Goal: Task Accomplishment & Management: Complete application form

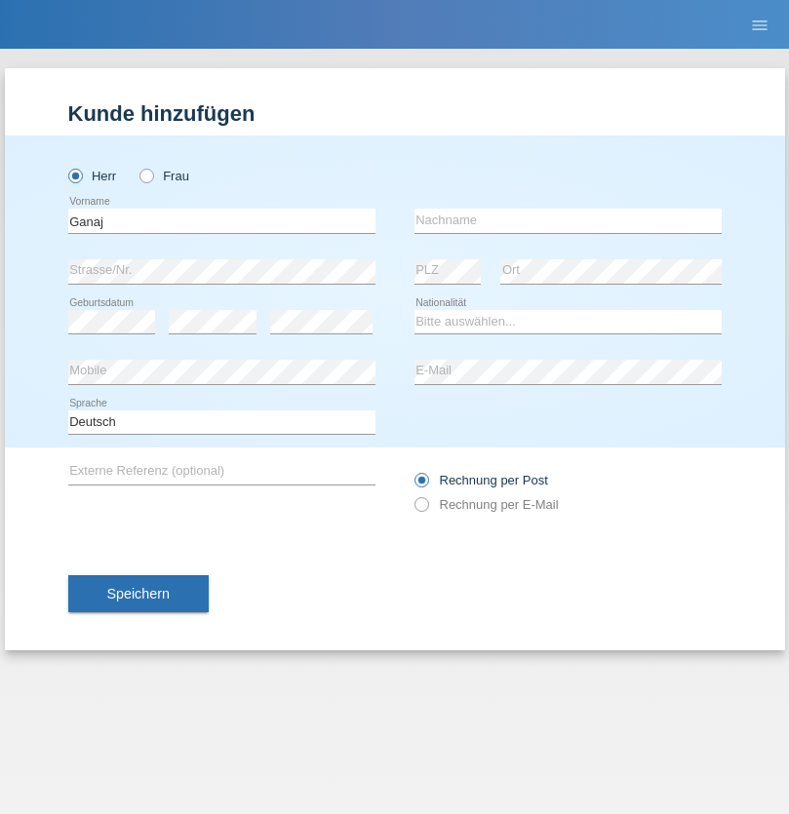
type input "Ganaj"
click at [567, 220] on input "text" at bounding box center [567, 221] width 307 height 24
type input "Fadil"
select select "XK"
select select "C"
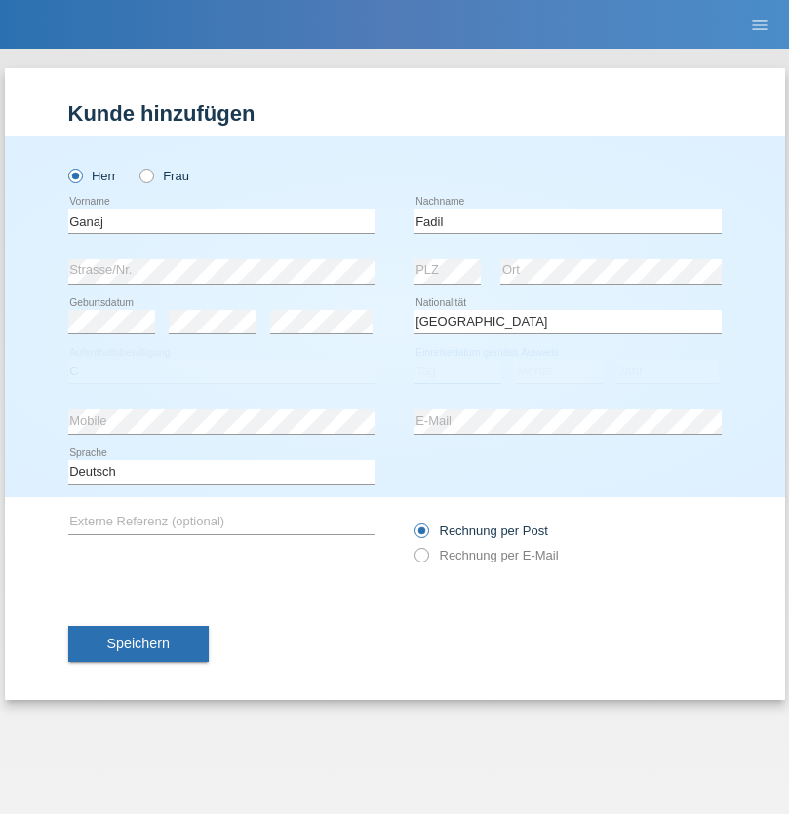
select select "11"
select select "08"
select select "2021"
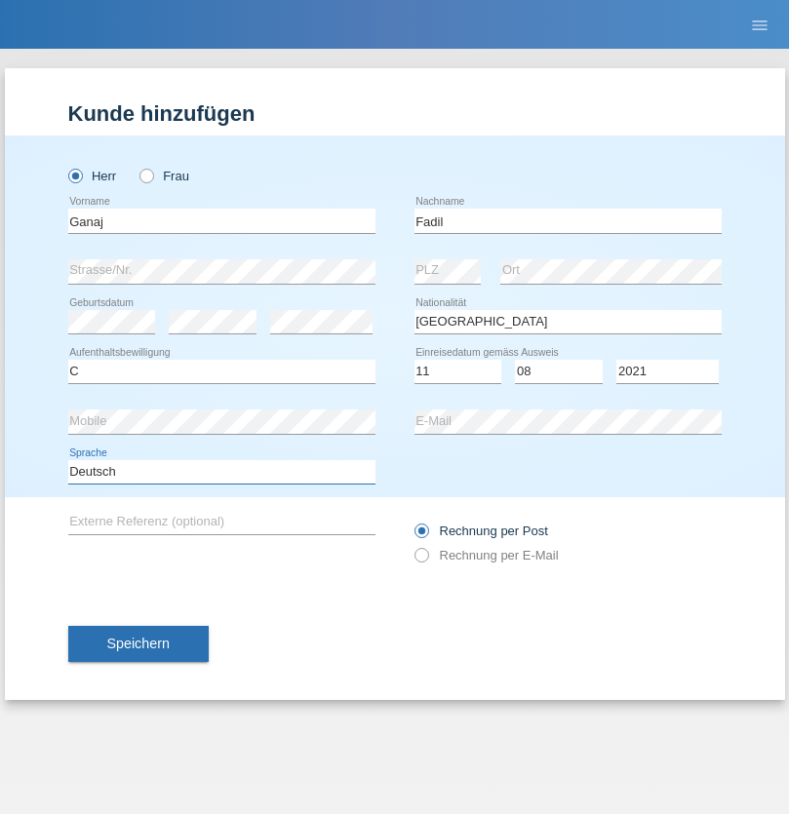
select select "en"
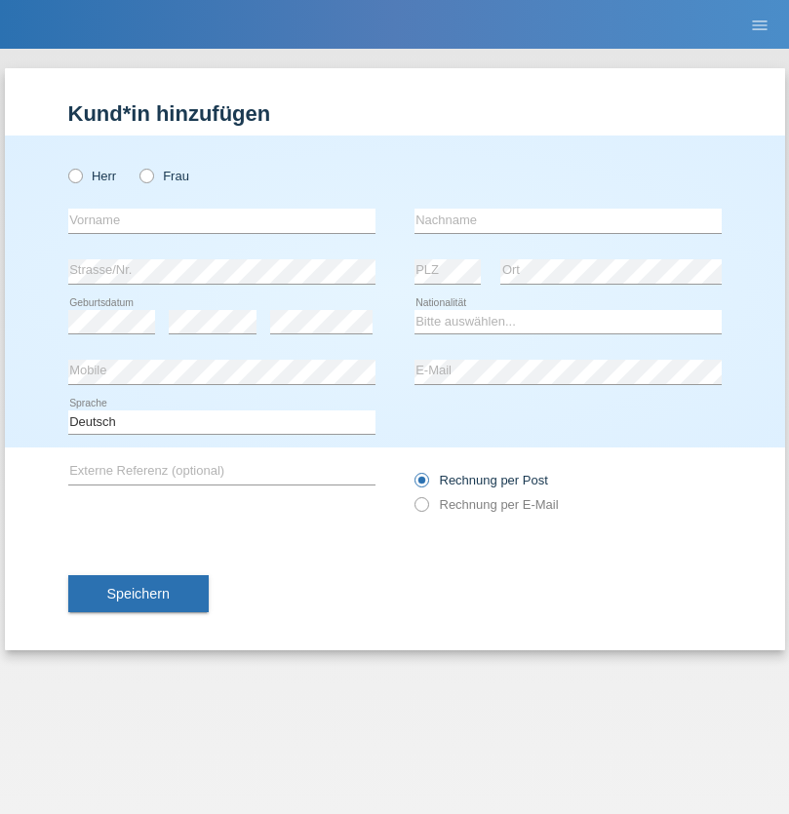
radio input "true"
click at [221, 220] on input "text" at bounding box center [221, 221] width 307 height 24
type input "Ibrahim"
click at [567, 220] on input "text" at bounding box center [567, 221] width 307 height 24
type input "Muja"
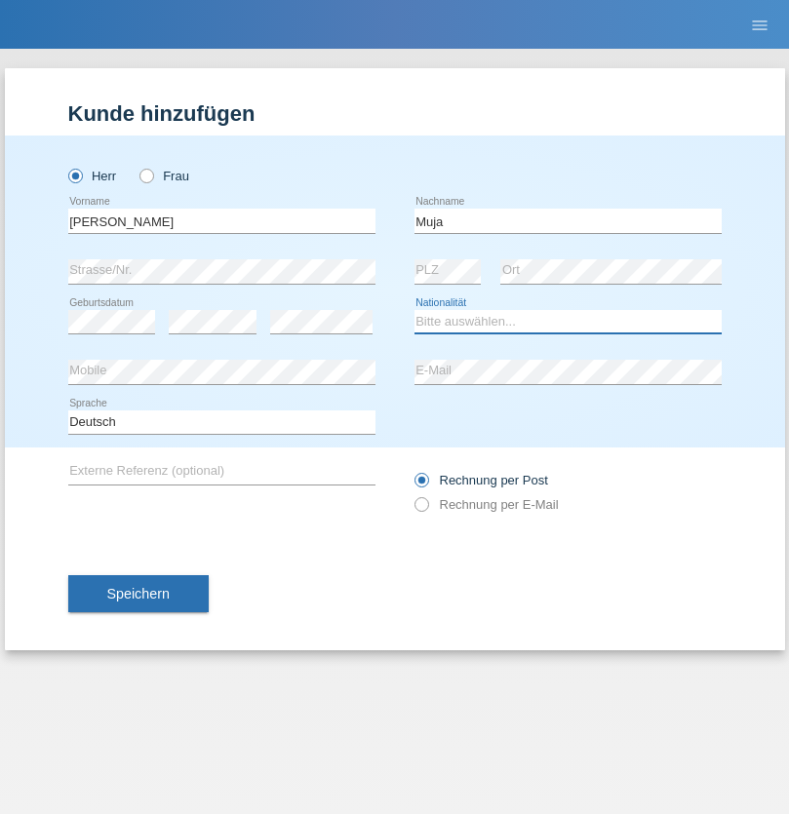
select select "XK"
select select "C"
select select "03"
select select "07"
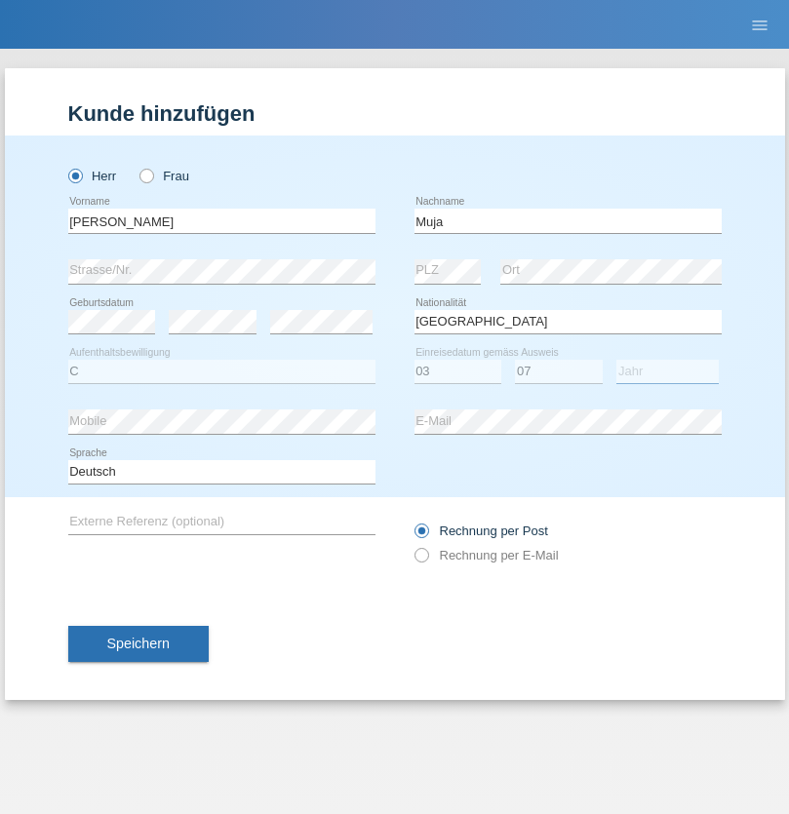
select select "2021"
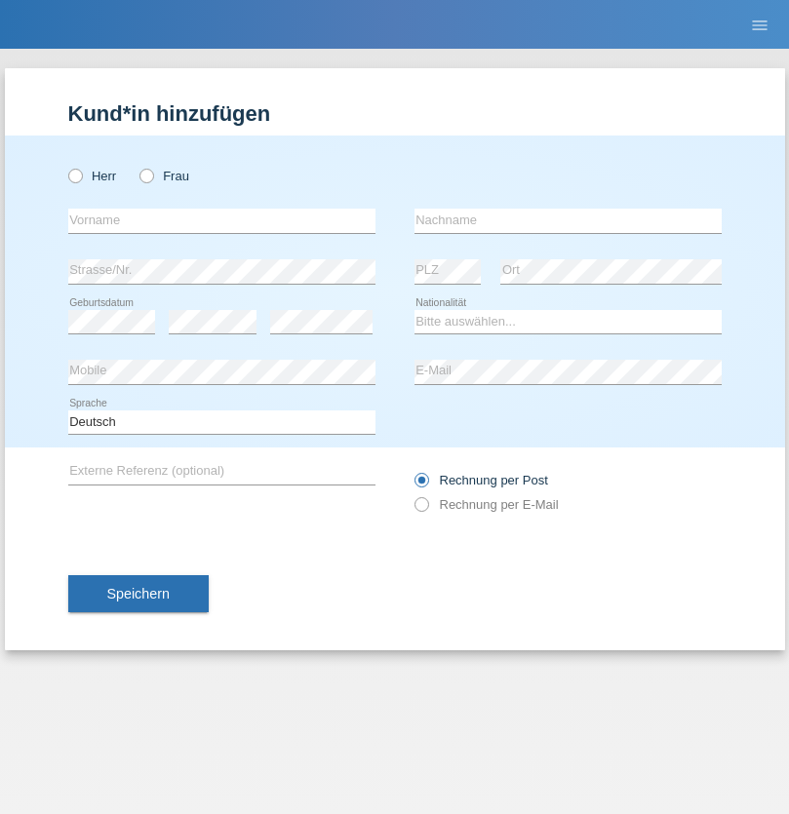
radio input "true"
click at [221, 220] on input "text" at bounding box center [221, 221] width 307 height 24
type input "[PERSON_NAME]"
click at [567, 220] on input "text" at bounding box center [567, 221] width 307 height 24
type input "Berger"
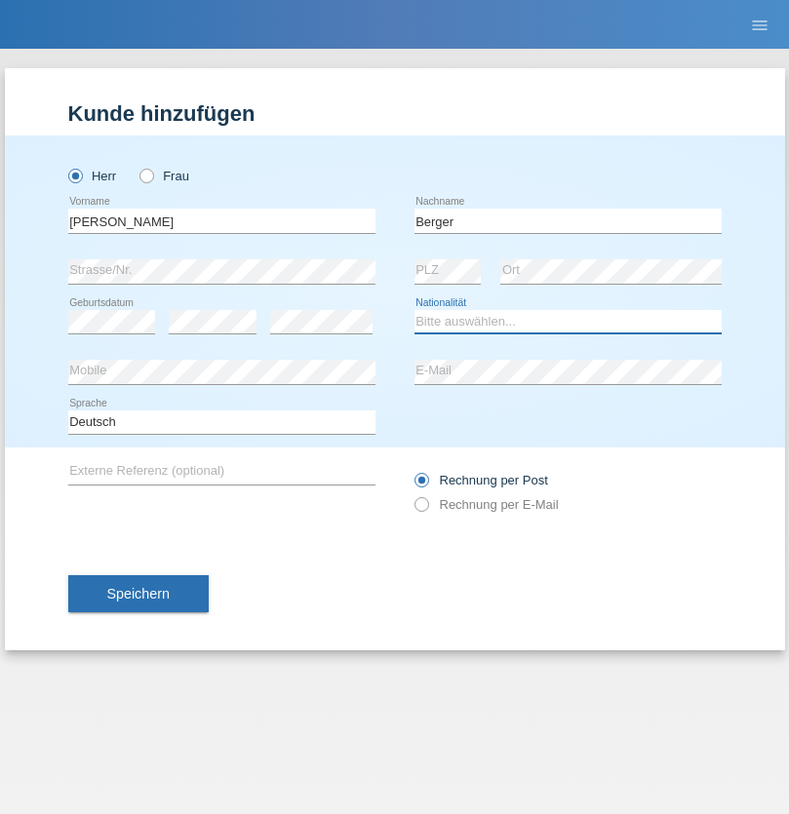
select select "CH"
radio input "true"
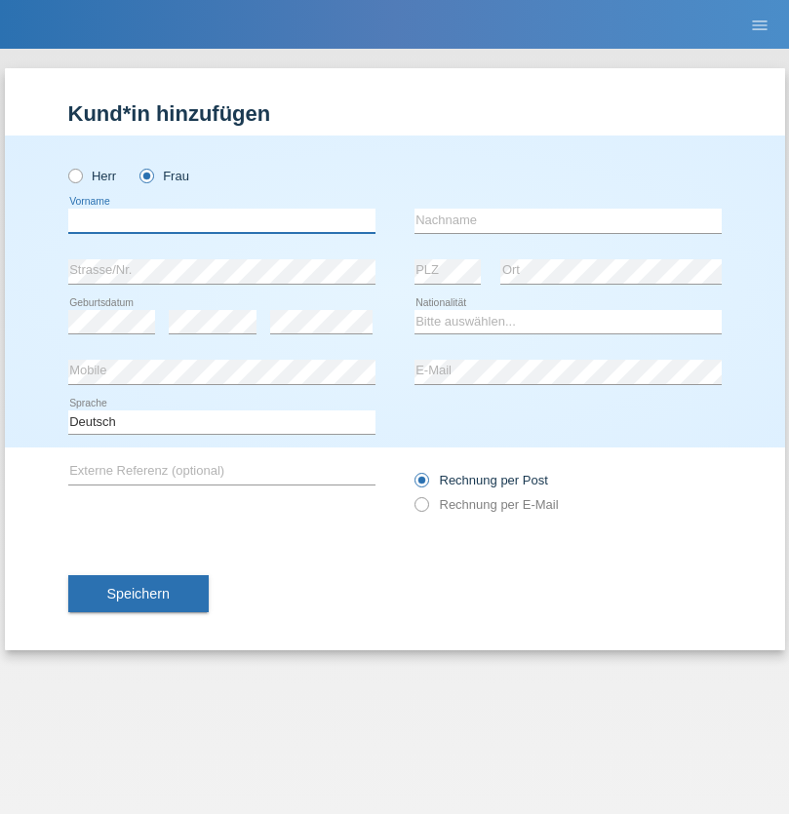
click at [221, 220] on input "text" at bounding box center [221, 221] width 307 height 24
type input "Teixeira da Silva Moço"
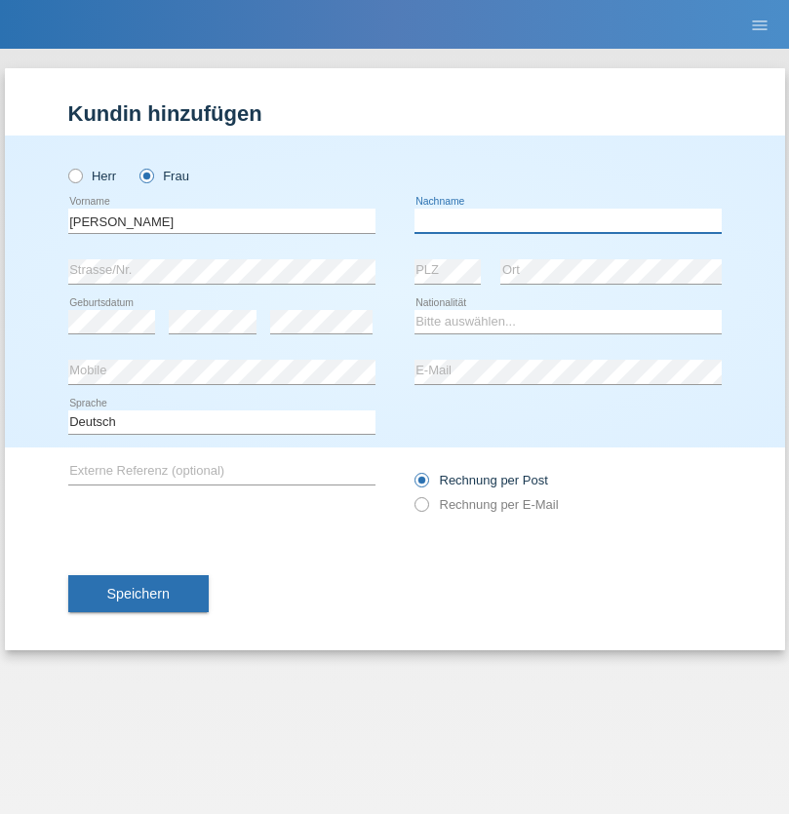
click at [567, 220] on input "text" at bounding box center [567, 221] width 307 height 24
type input "Paula"
select select "PT"
select select "C"
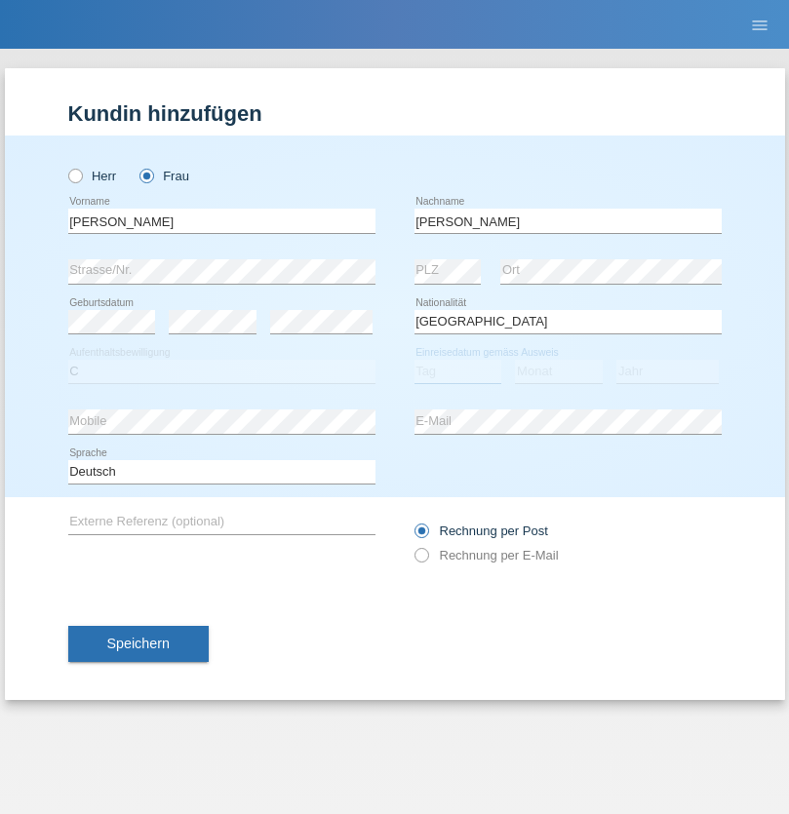
select select "28"
select select "03"
select select "2005"
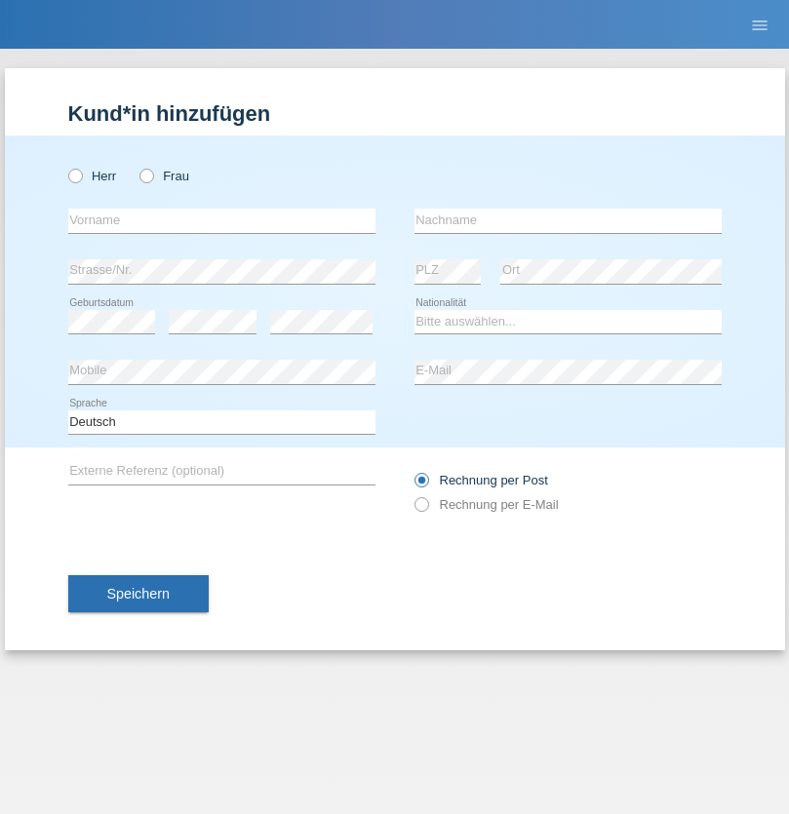
radio input "true"
click at [221, 220] on input "text" at bounding box center [221, 221] width 307 height 24
type input "Olivia"
click at [567, 220] on input "text" at bounding box center [567, 221] width 307 height 24
type input "Sagbo"
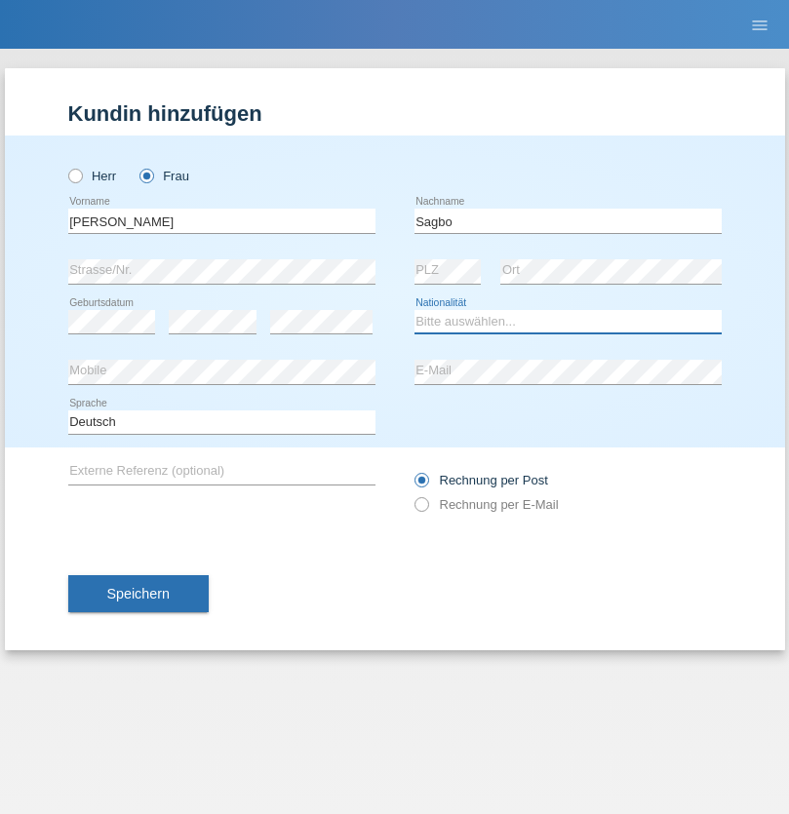
select select "CH"
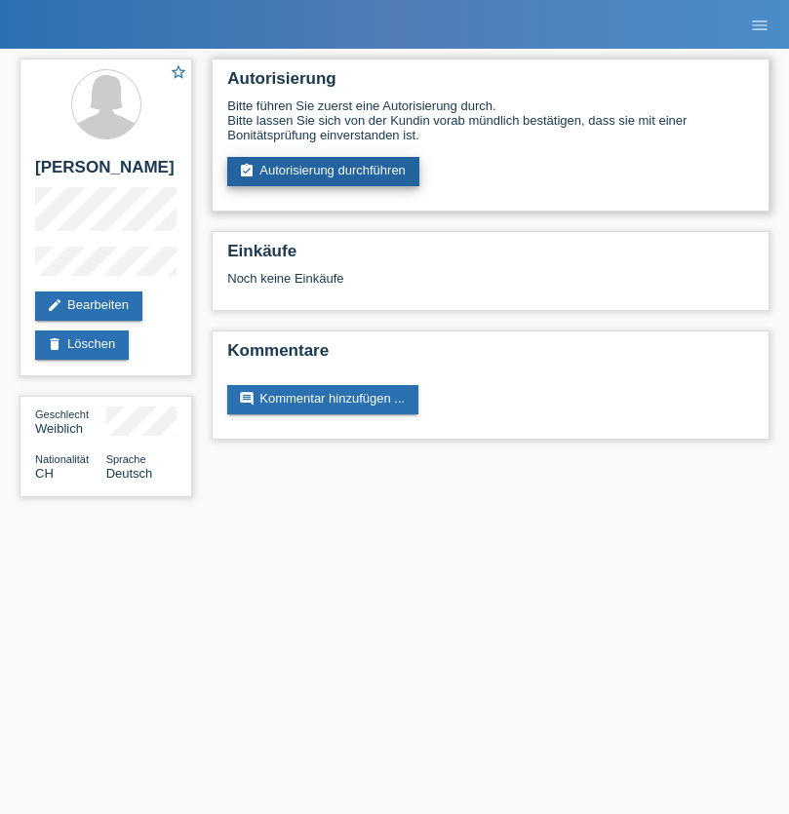
click at [324, 172] on link "assignment_turned_in Autorisierung durchführen" at bounding box center [323, 171] width 192 height 29
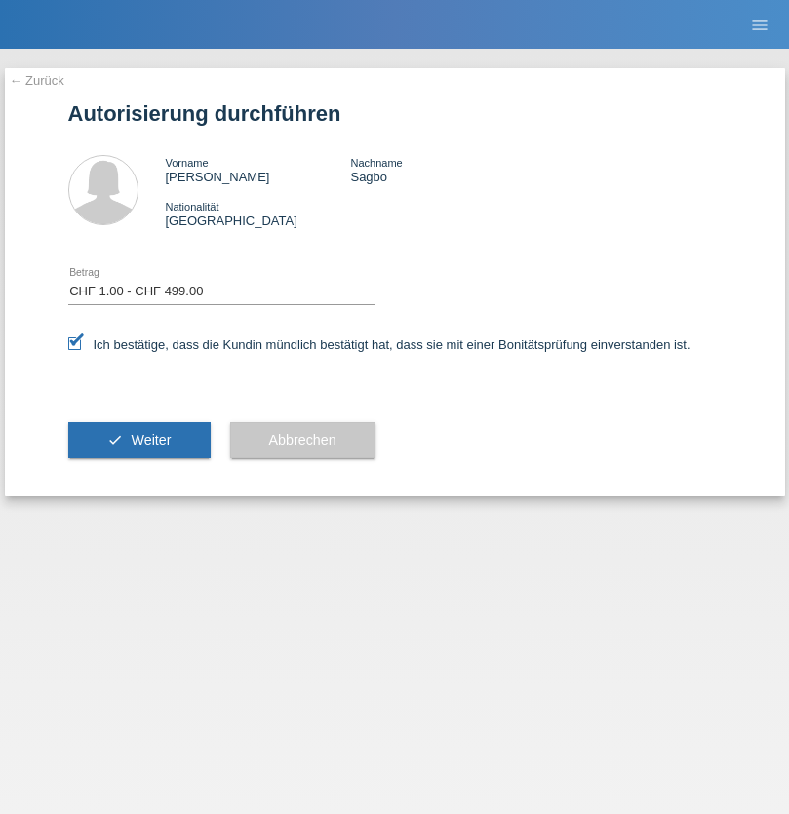
select select "1"
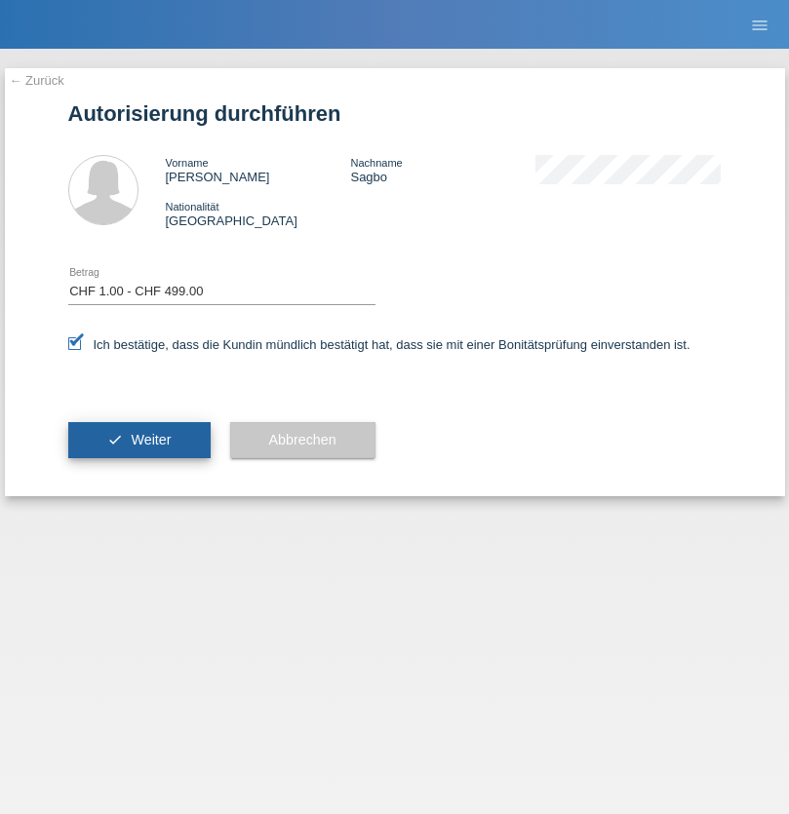
click at [138, 440] on span "Weiter" at bounding box center [151, 440] width 40 height 16
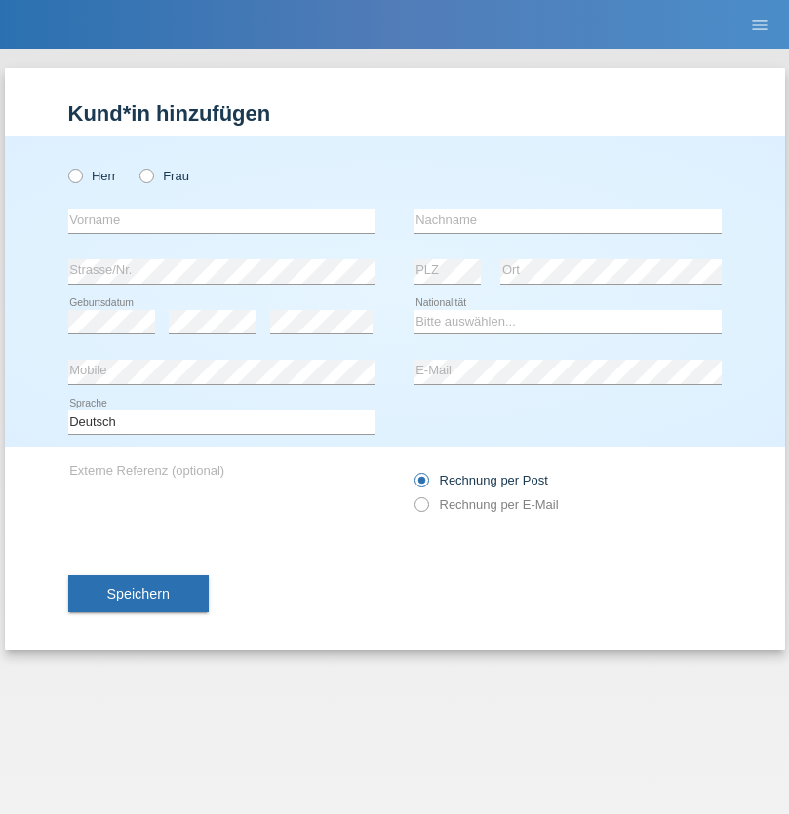
radio input "true"
click at [221, 220] on input "text" at bounding box center [221, 221] width 307 height 24
type input "Eduard"
click at [567, 220] on input "text" at bounding box center [567, 221] width 307 height 24
type input "Iseni"
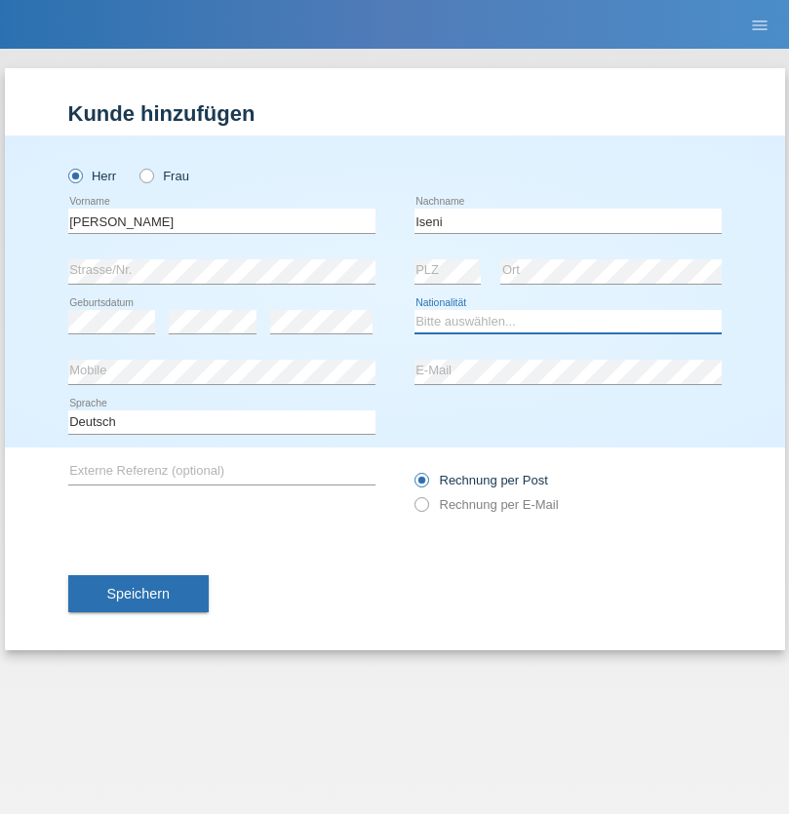
select select "CH"
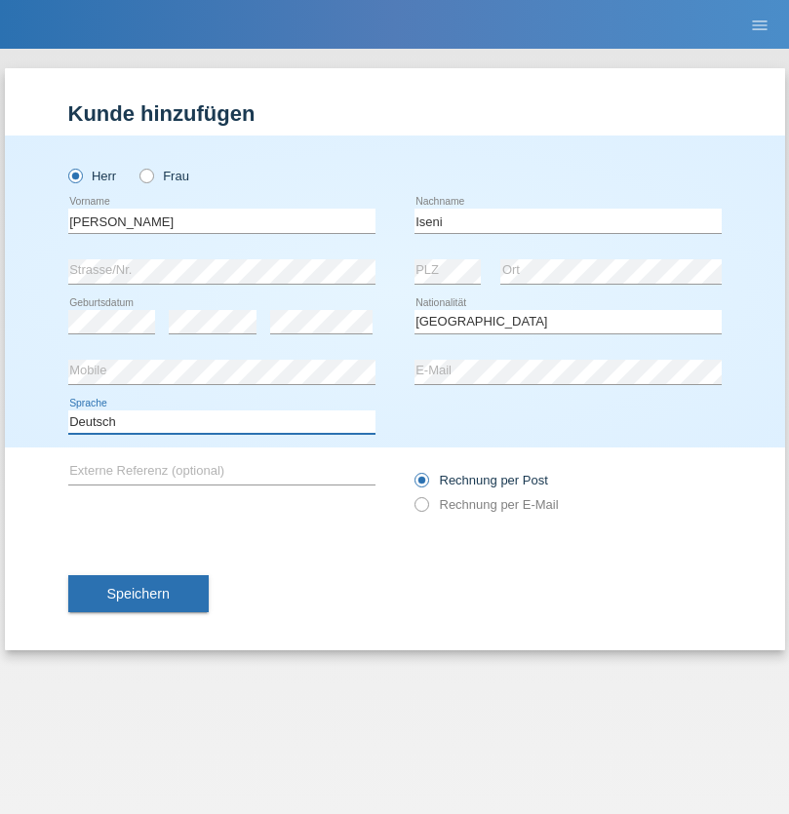
select select "en"
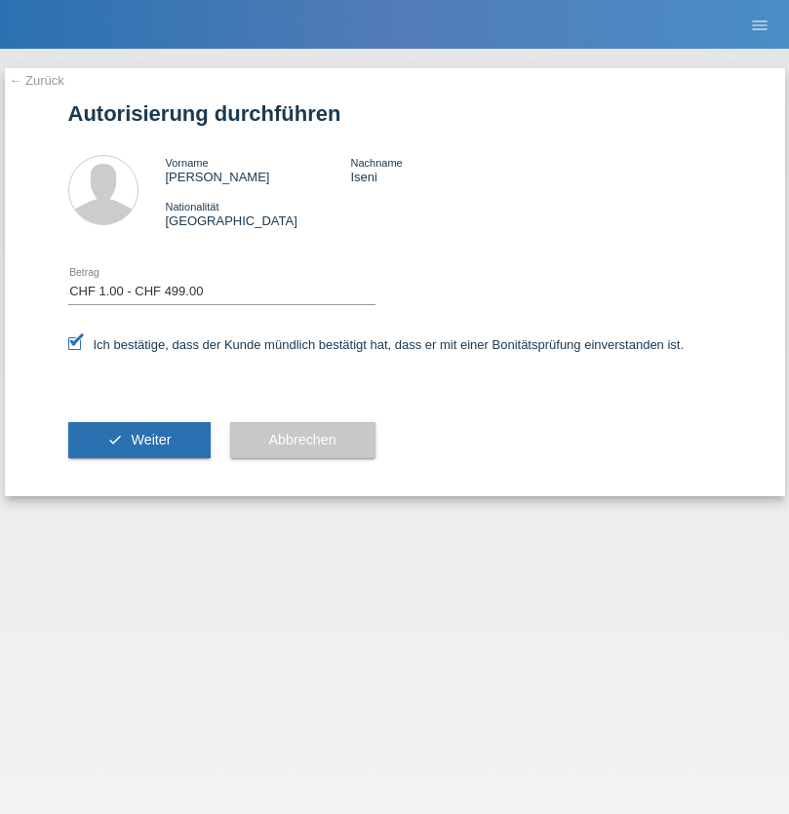
select select "1"
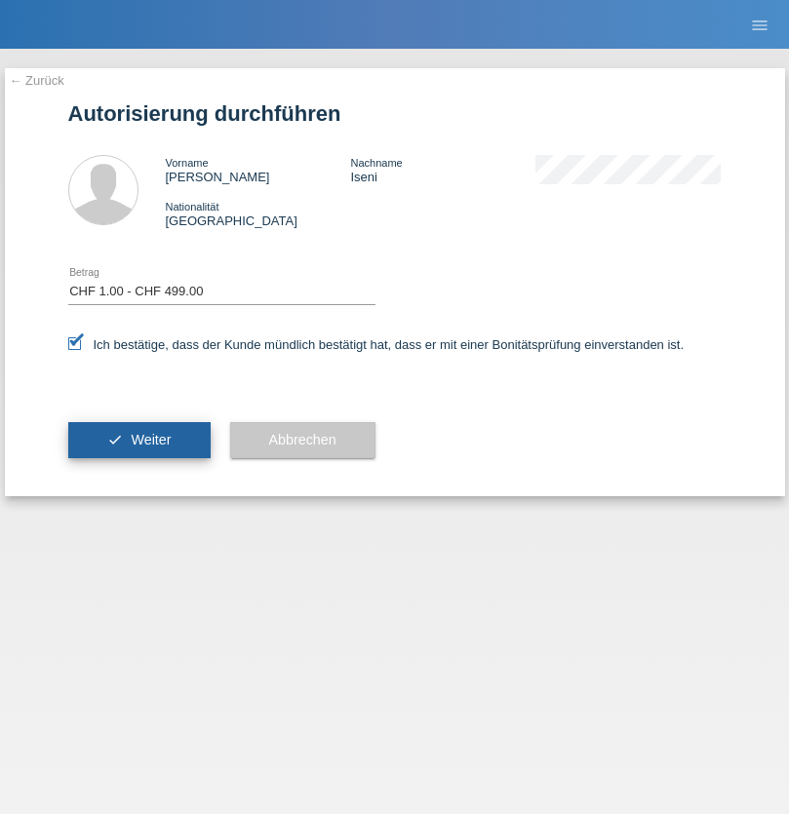
click at [138, 440] on span "Weiter" at bounding box center [151, 440] width 40 height 16
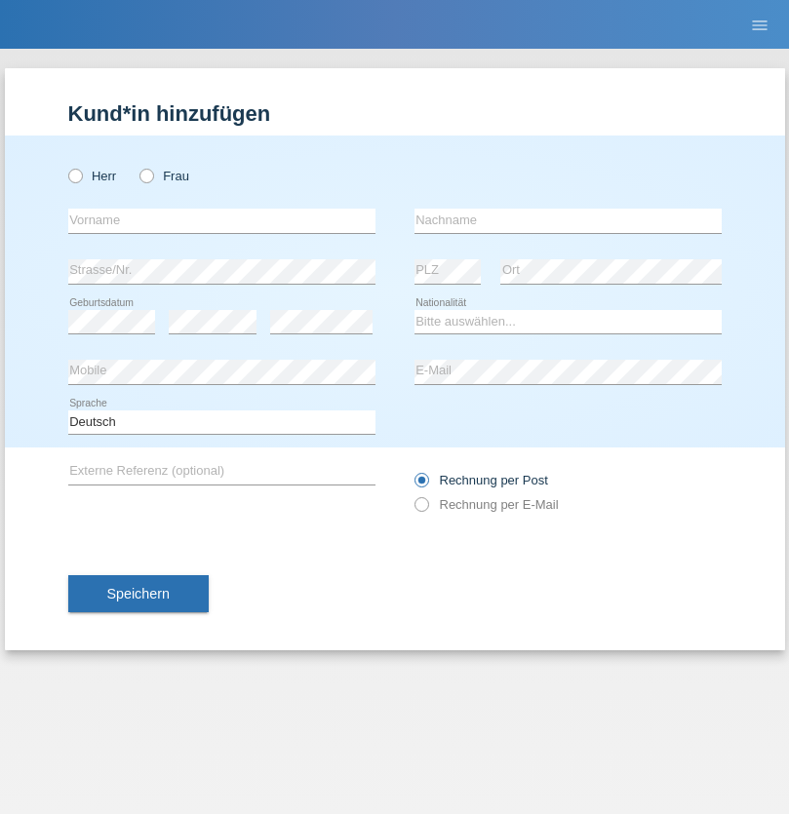
radio input "true"
click at [221, 220] on input "text" at bounding box center [221, 221] width 307 height 24
type input "[PERSON_NAME]"
click at [567, 220] on input "text" at bounding box center [567, 221] width 307 height 24
type input "Intile"
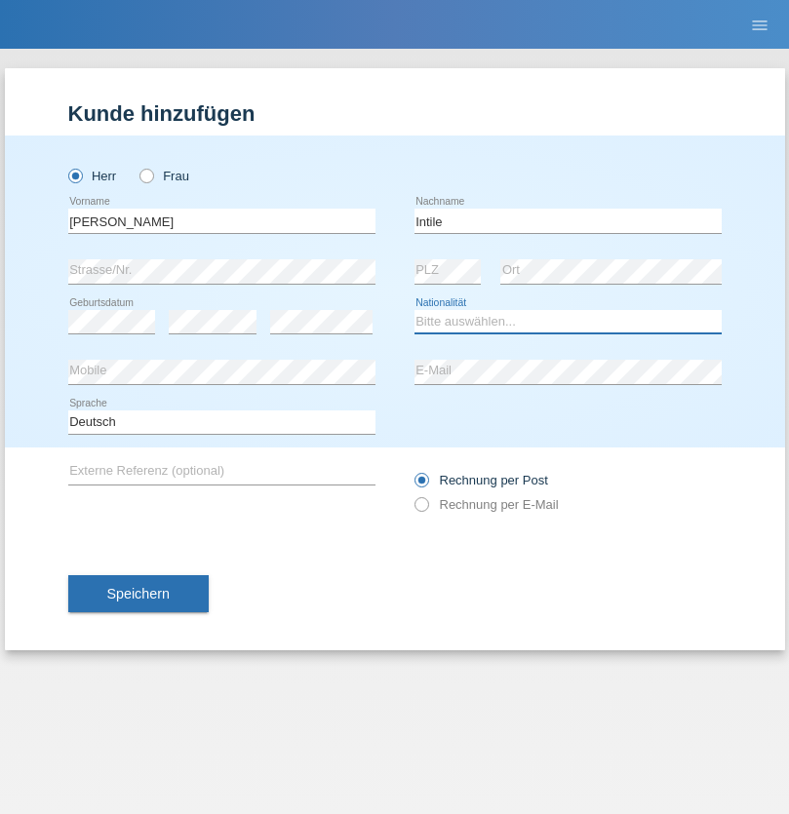
select select "IT"
select select "C"
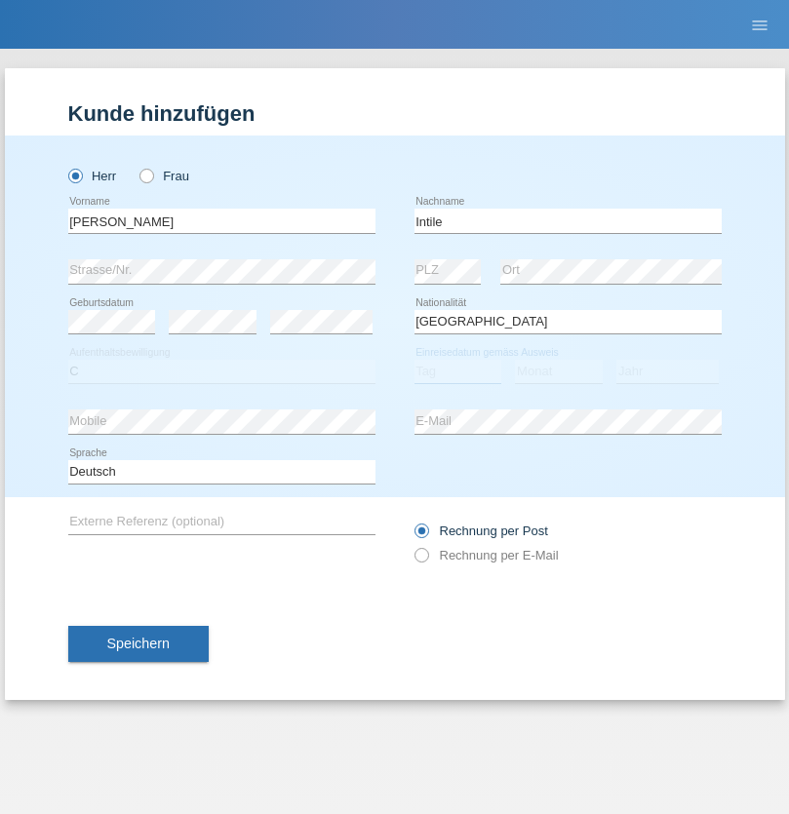
select select "02"
select select "07"
select select "2018"
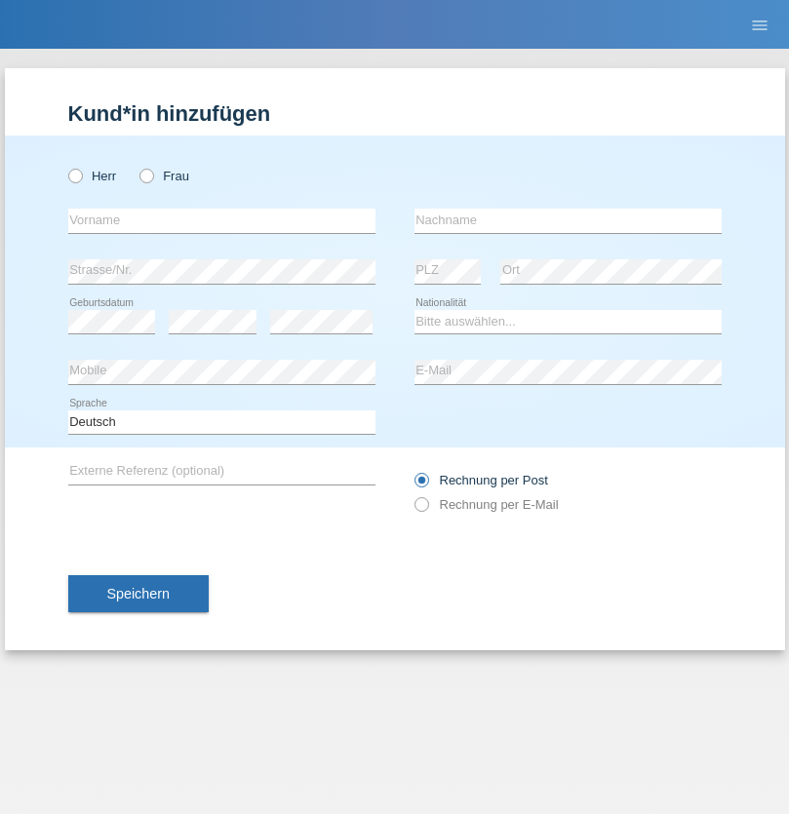
radio input "true"
click at [221, 220] on input "text" at bounding box center [221, 221] width 307 height 24
type input "Momand"
click at [567, 220] on input "text" at bounding box center [567, 221] width 307 height 24
type input "Azmat"
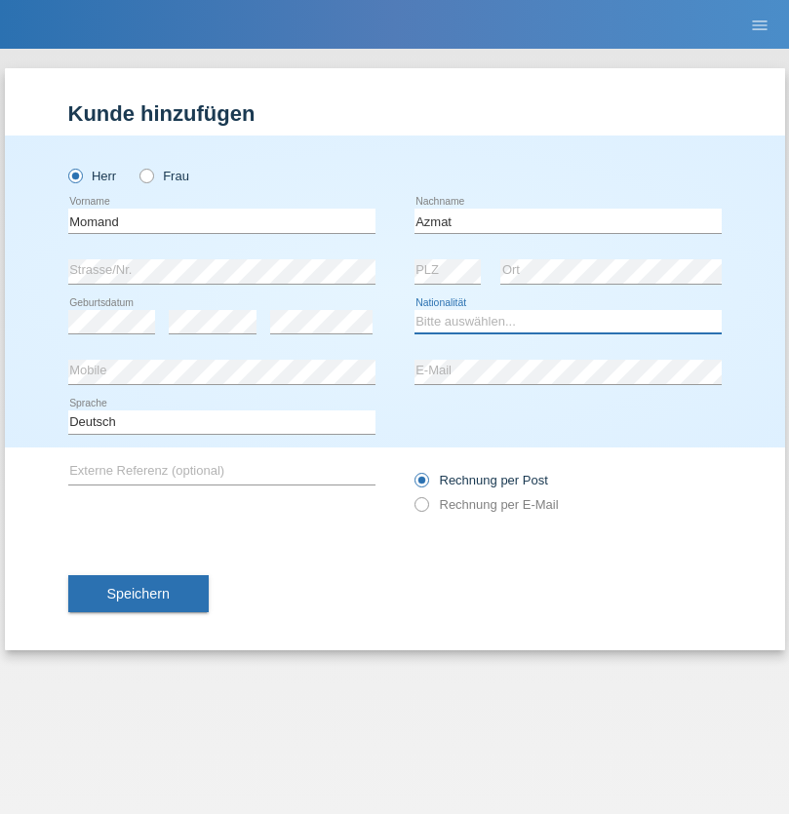
select select "CH"
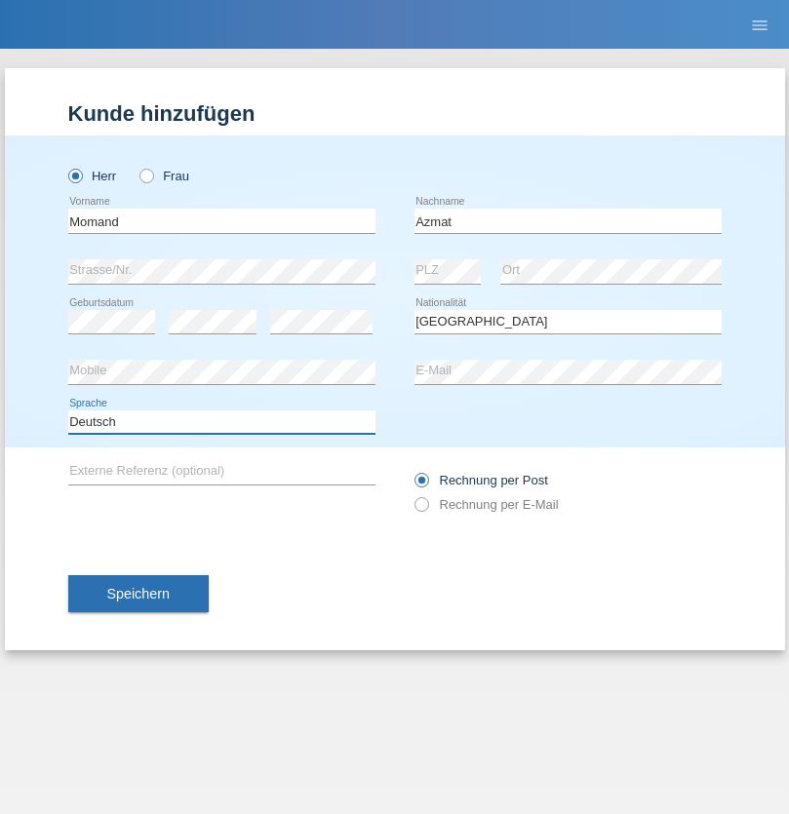
select select "en"
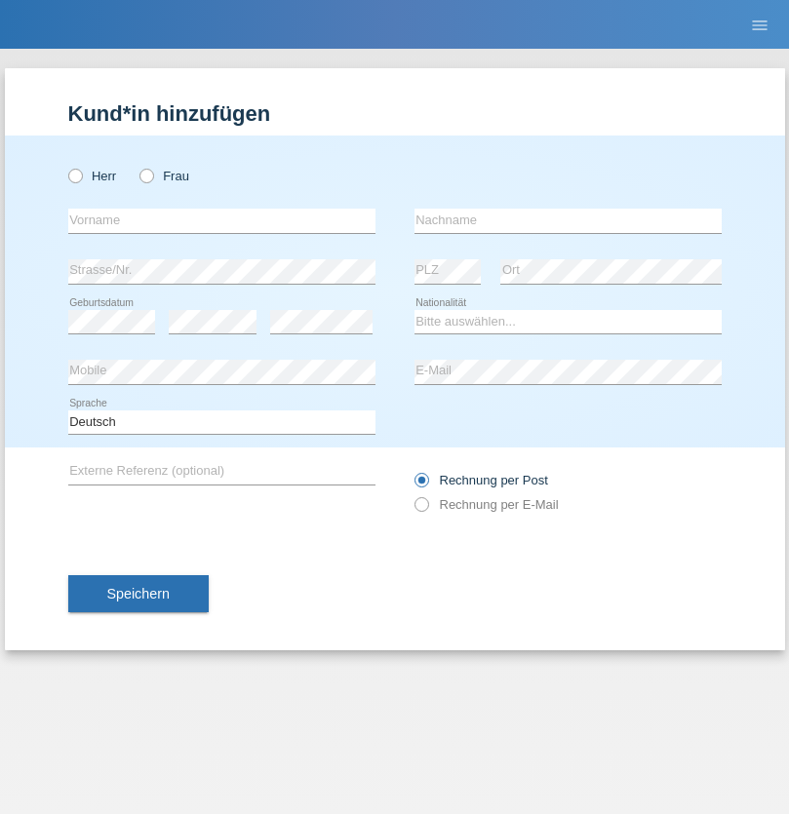
radio input "true"
click at [221, 220] on input "text" at bounding box center [221, 221] width 307 height 24
type input "Allan"
click at [567, 220] on input "text" at bounding box center [567, 221] width 307 height 24
type input "Theurillat"
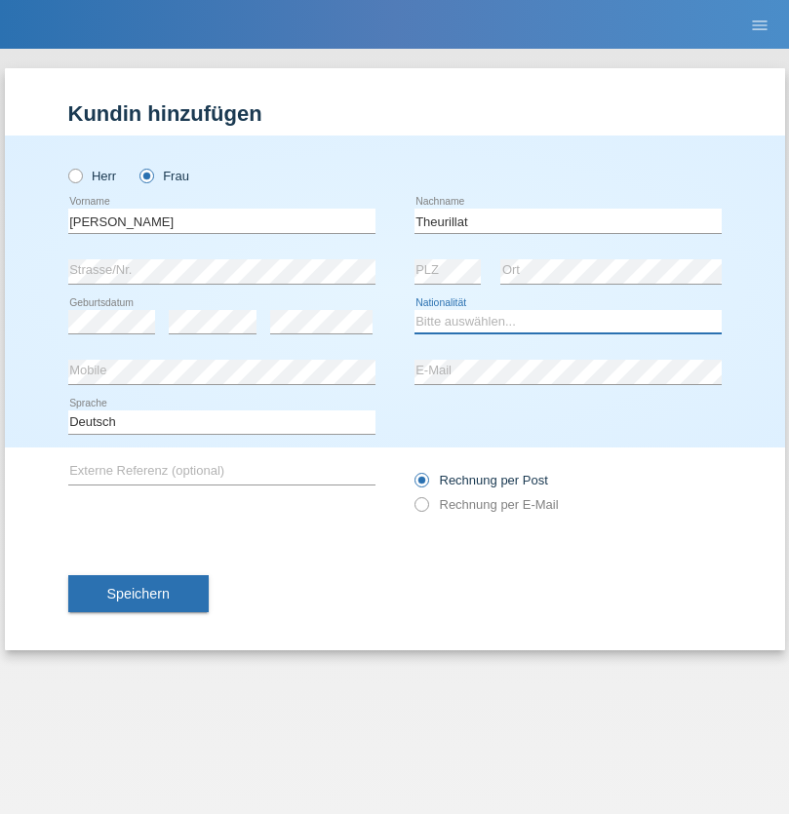
select select "CH"
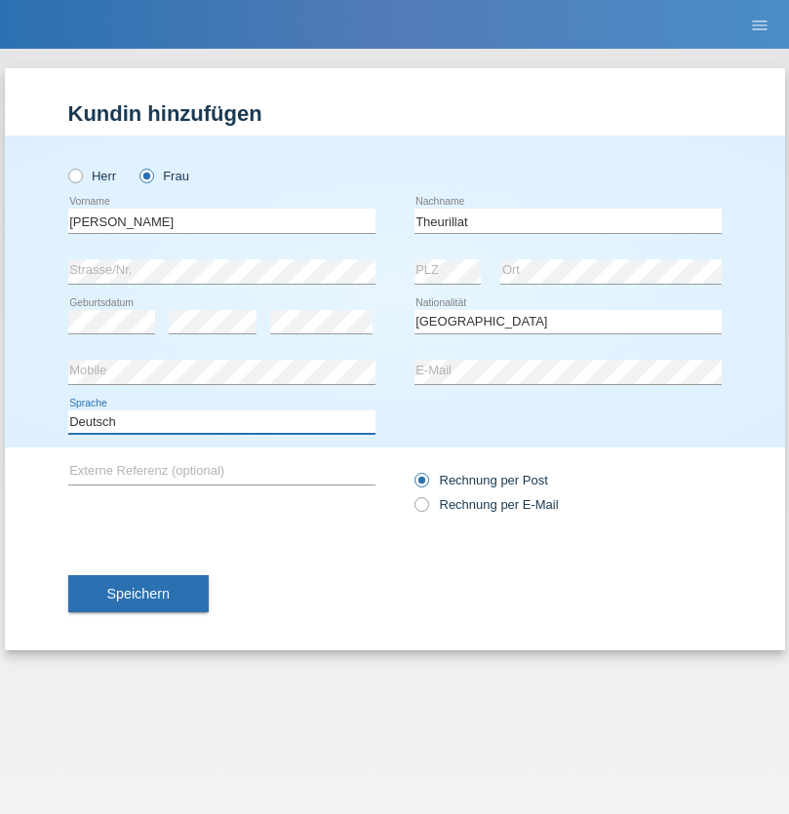
select select "en"
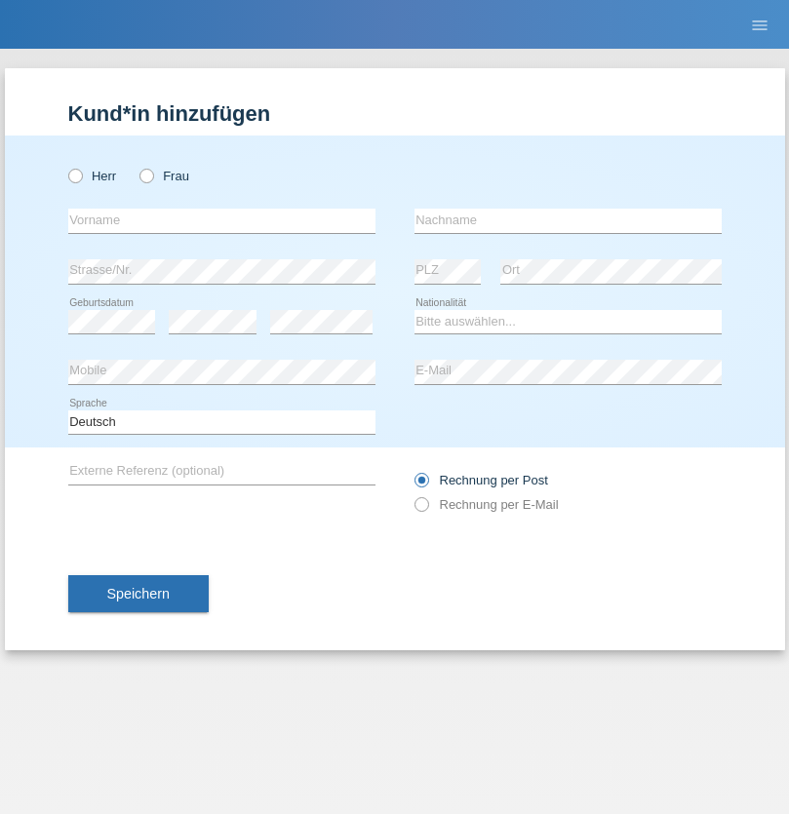
radio input "true"
click at [221, 220] on input "text" at bounding box center [221, 221] width 307 height 24
type input "Jack"
click at [567, 220] on input "text" at bounding box center [567, 221] width 307 height 24
type input "Graf"
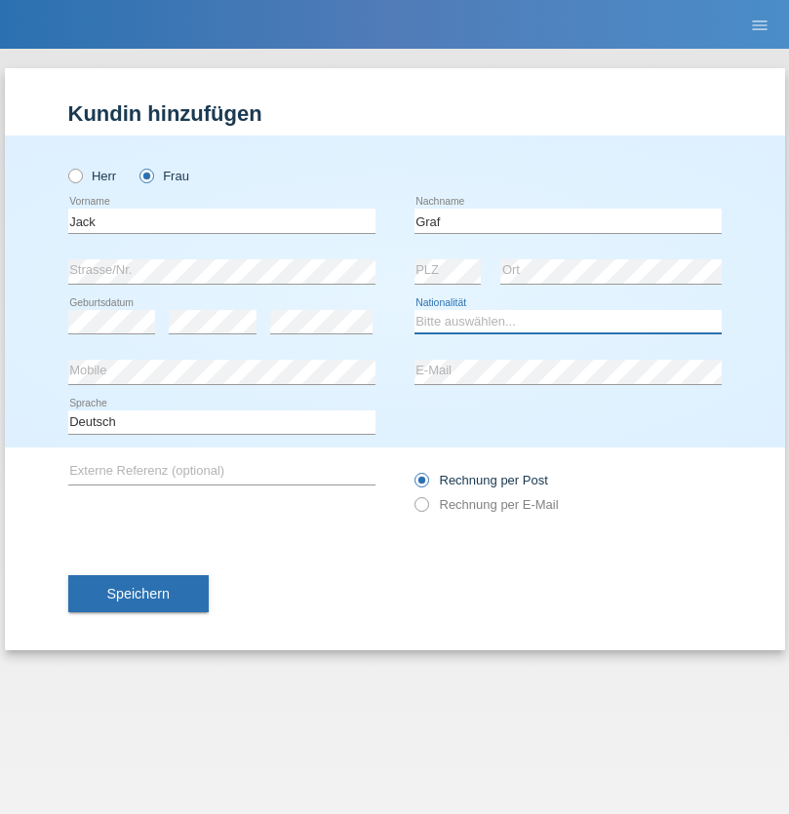
select select "CH"
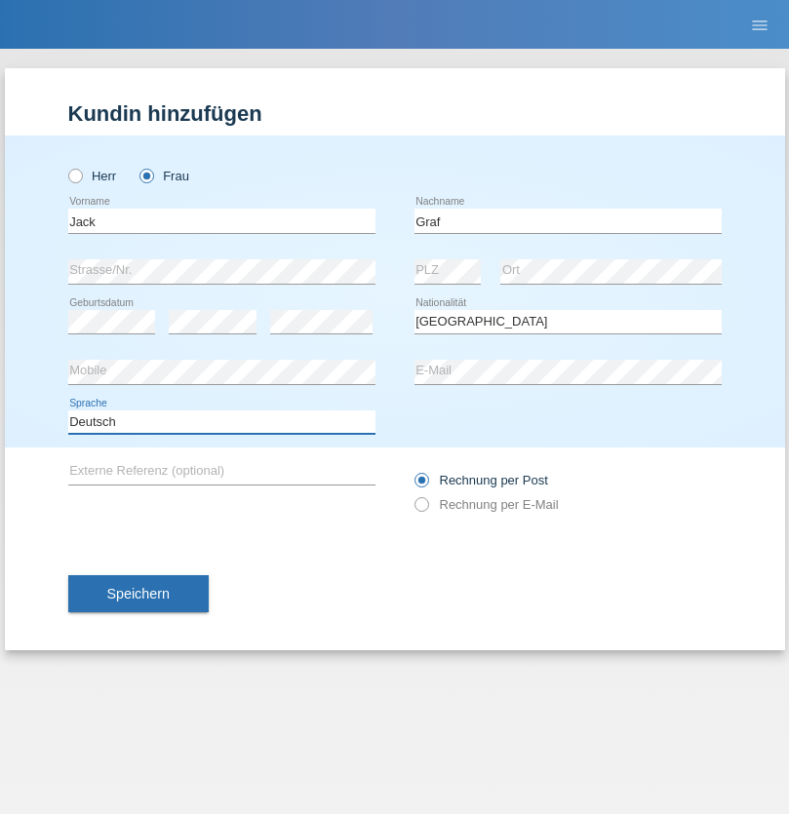
select select "en"
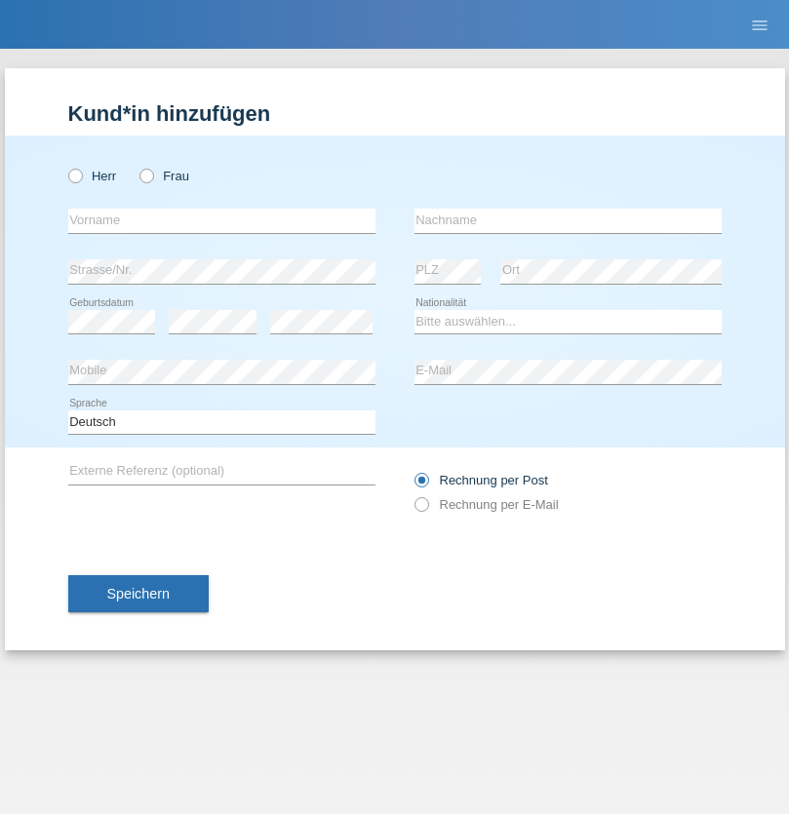
radio input "true"
click at [221, 220] on input "text" at bounding box center [221, 221] width 307 height 24
type input "Teklay"
click at [567, 220] on input "text" at bounding box center [567, 221] width 307 height 24
type input "Fiori"
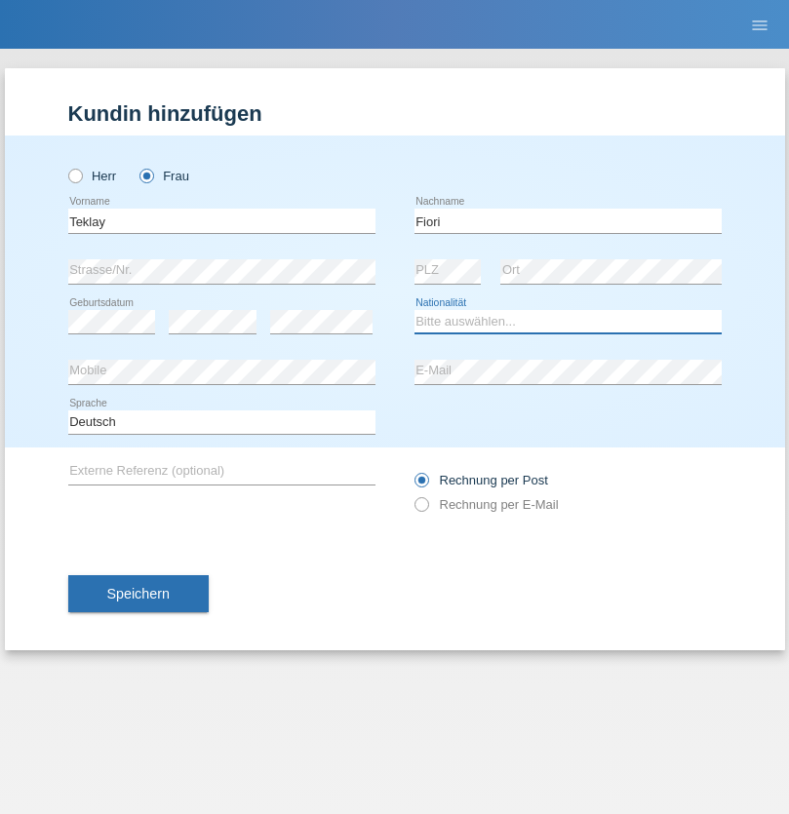
select select "ER"
select select "C"
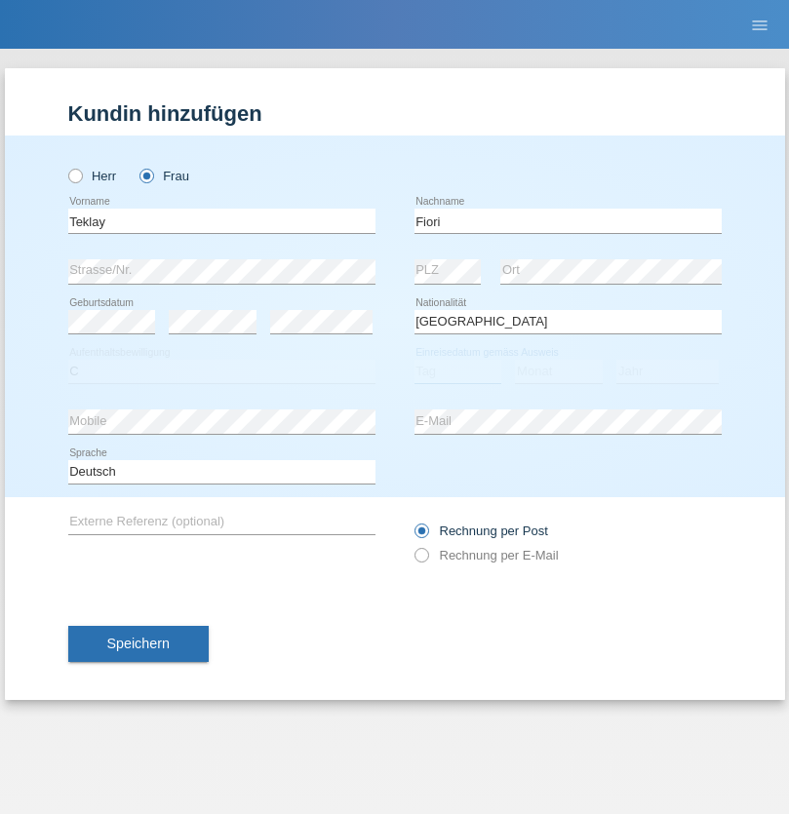
select select "11"
select select "08"
select select "2021"
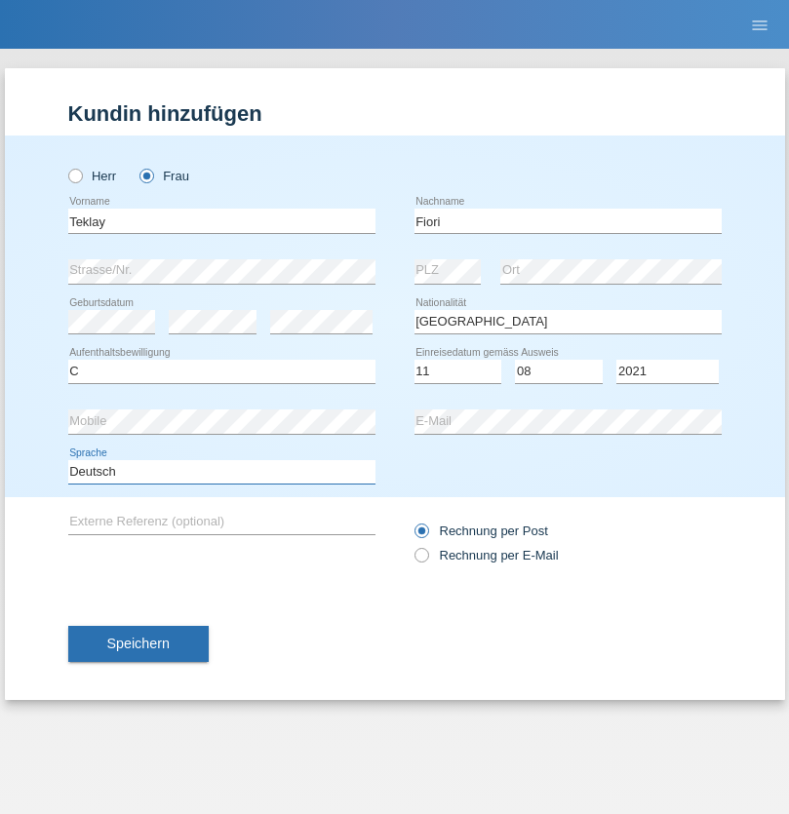
select select "en"
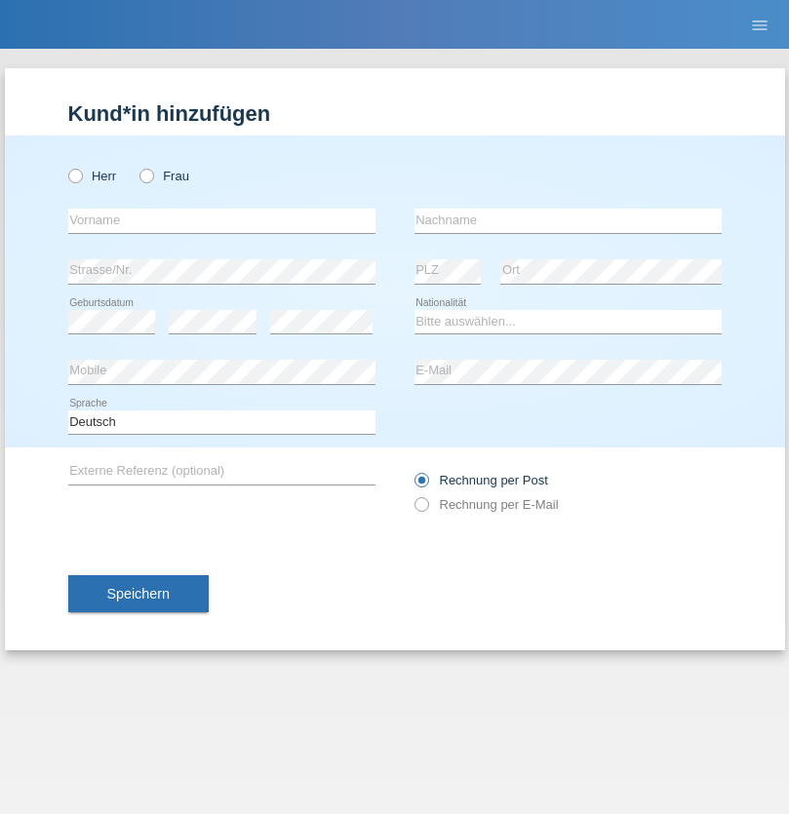
radio input "true"
click at [221, 220] on input "text" at bounding box center [221, 221] width 307 height 24
type input "Sadia"
click at [567, 220] on input "text" at bounding box center [567, 221] width 307 height 24
type input "Nejmaoui"
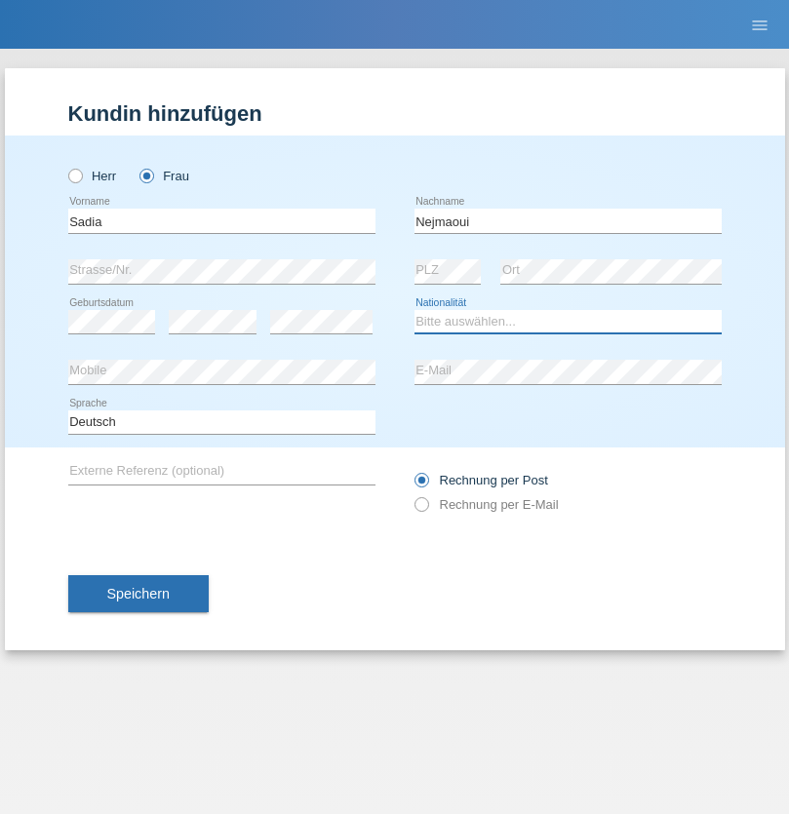
select select "MA"
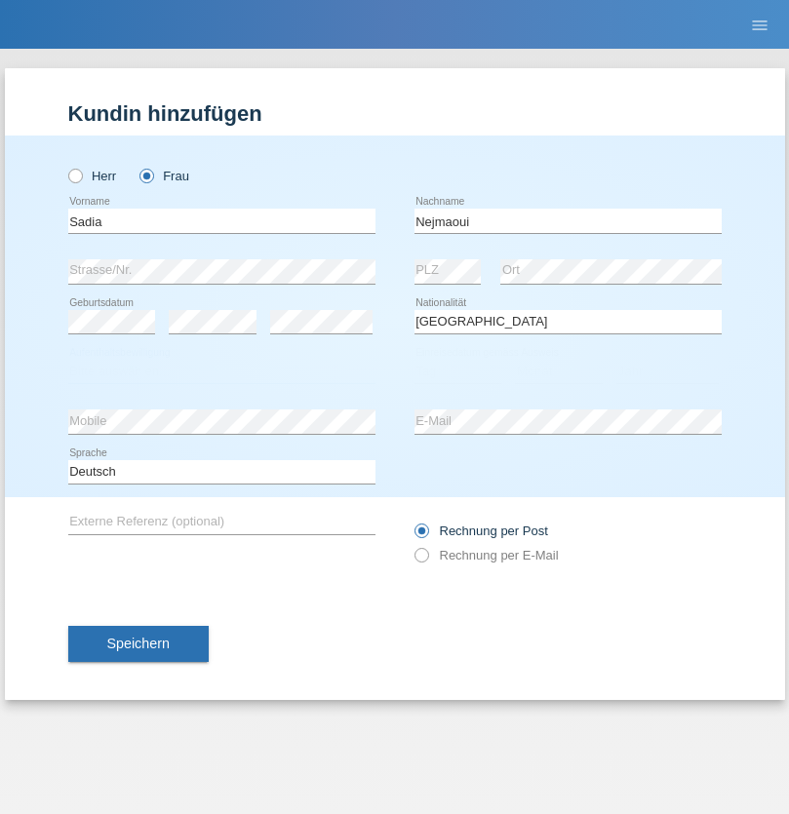
select select "C"
select select "01"
select select "06"
select select "1964"
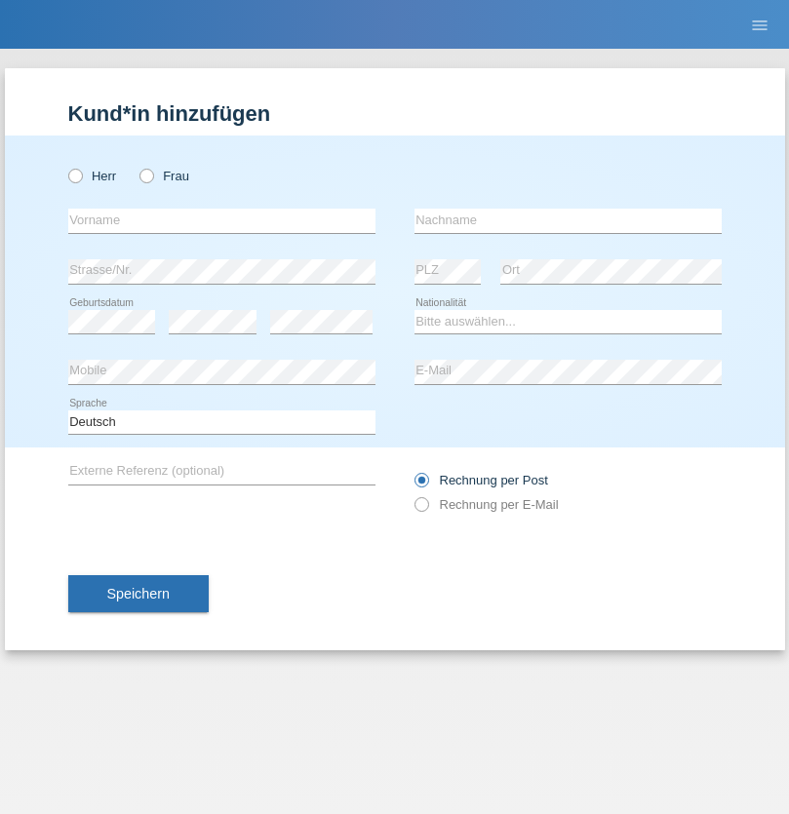
radio input "true"
click at [221, 220] on input "text" at bounding box center [221, 221] width 307 height 24
type input "Carlos"
click at [567, 220] on input "text" at bounding box center [567, 221] width 307 height 24
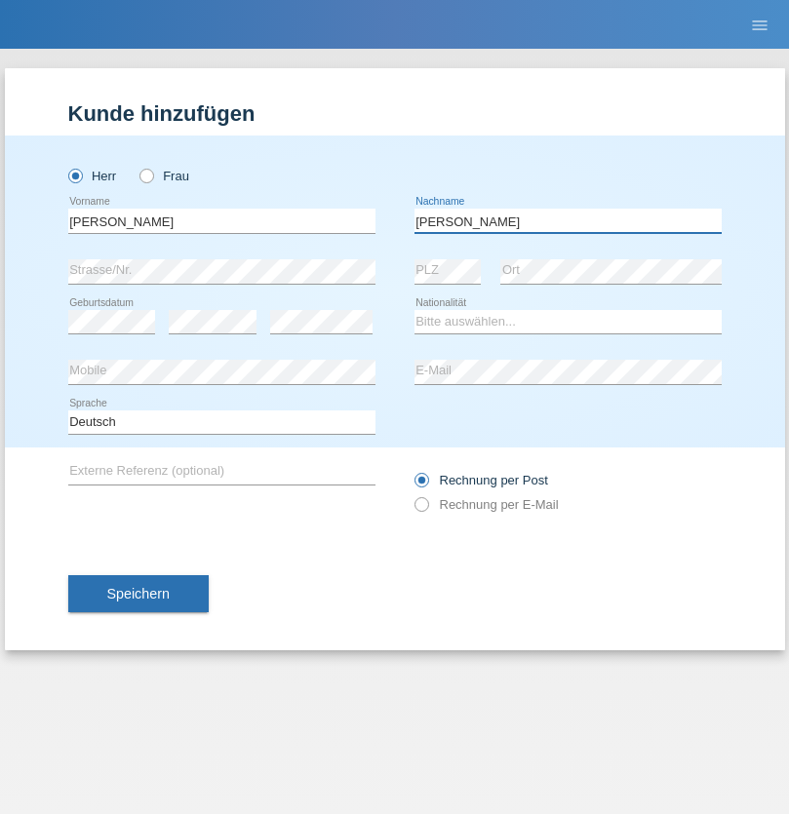
type input "Nobrega"
select select "CH"
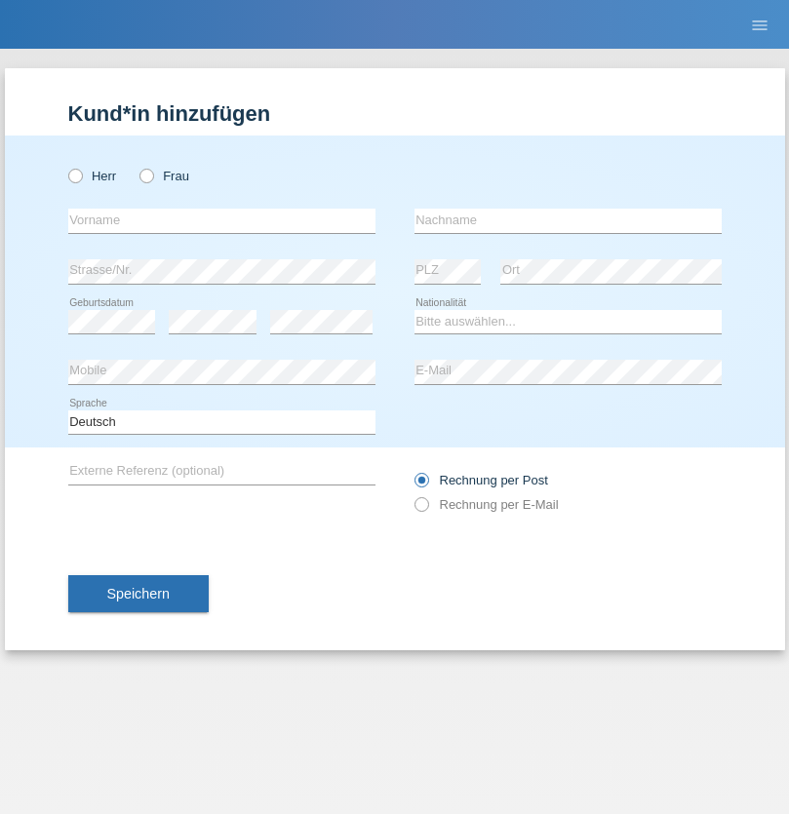
radio input "true"
click at [221, 220] on input "text" at bounding box center [221, 221] width 307 height 24
type input "Thivagaran"
click at [567, 220] on input "text" at bounding box center [567, 221] width 307 height 24
type input "Selvanayagam"
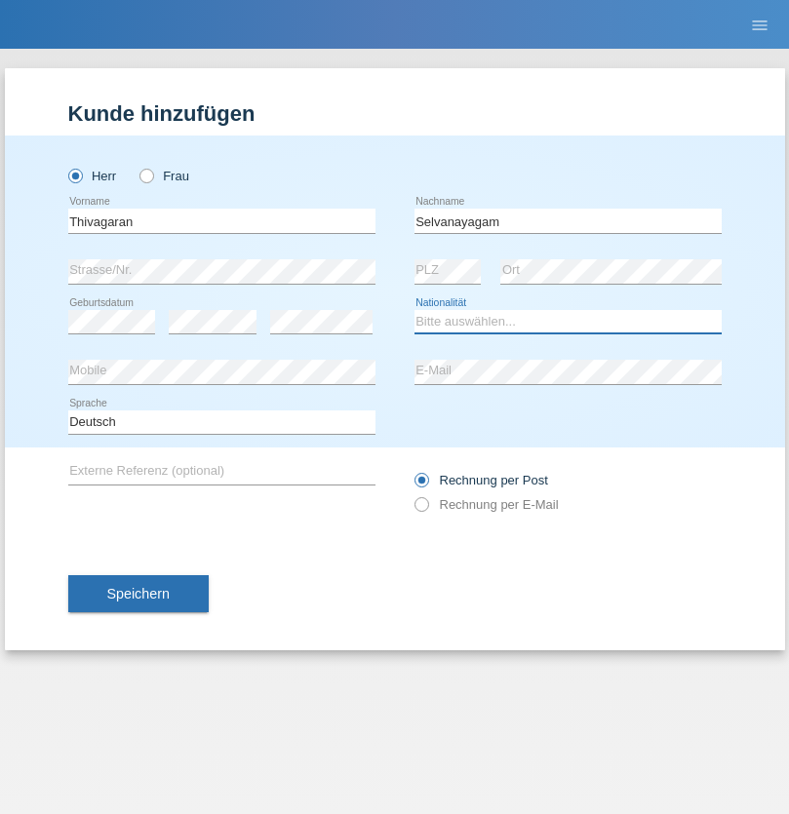
select select "LK"
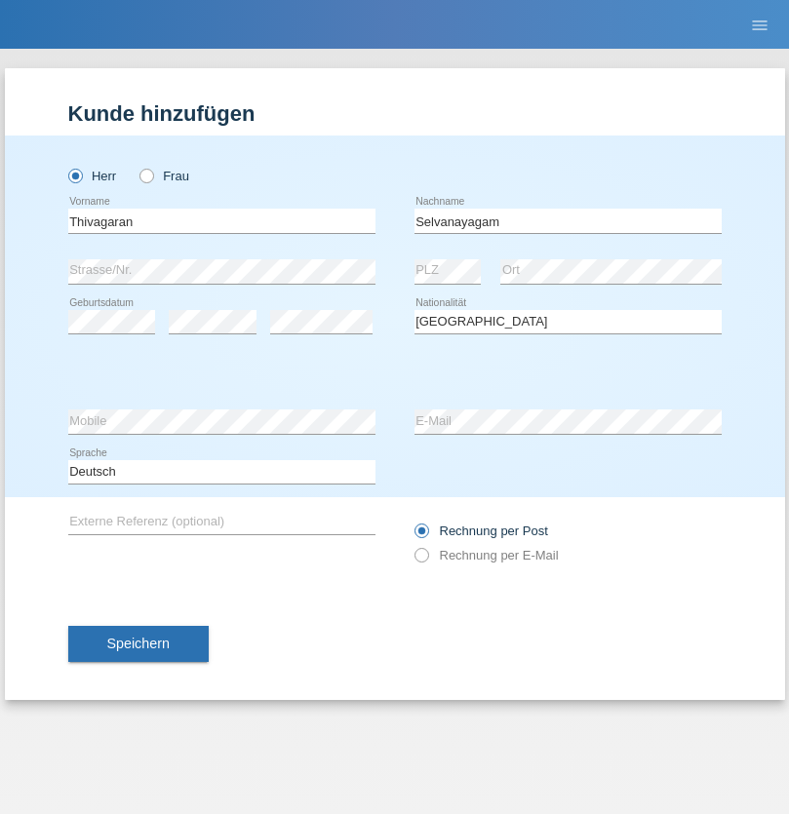
select select "C"
select select "23"
select select "03"
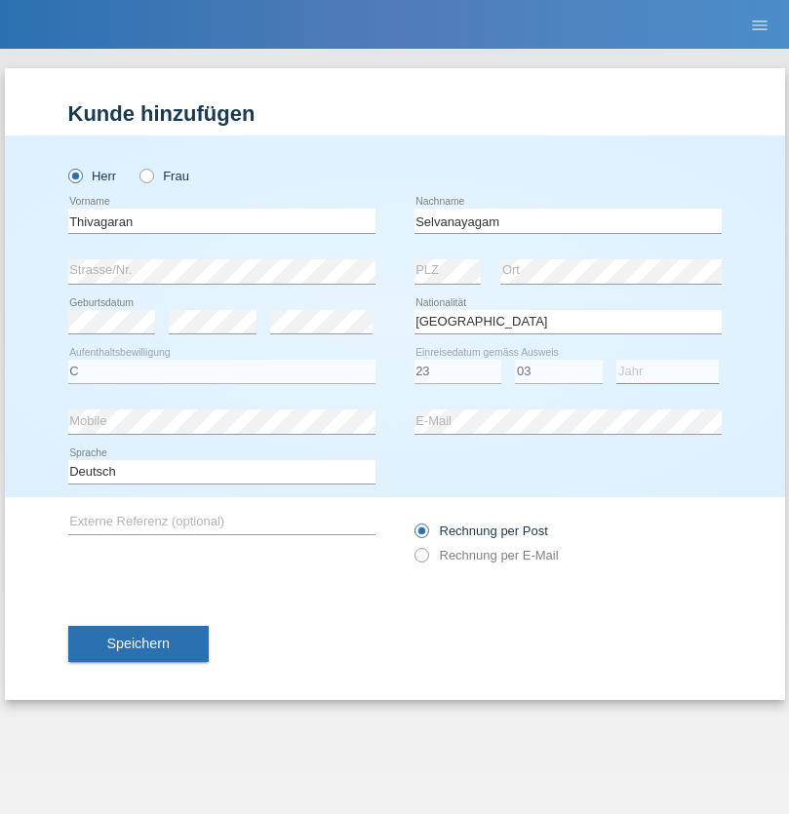
select select "2021"
select select "en"
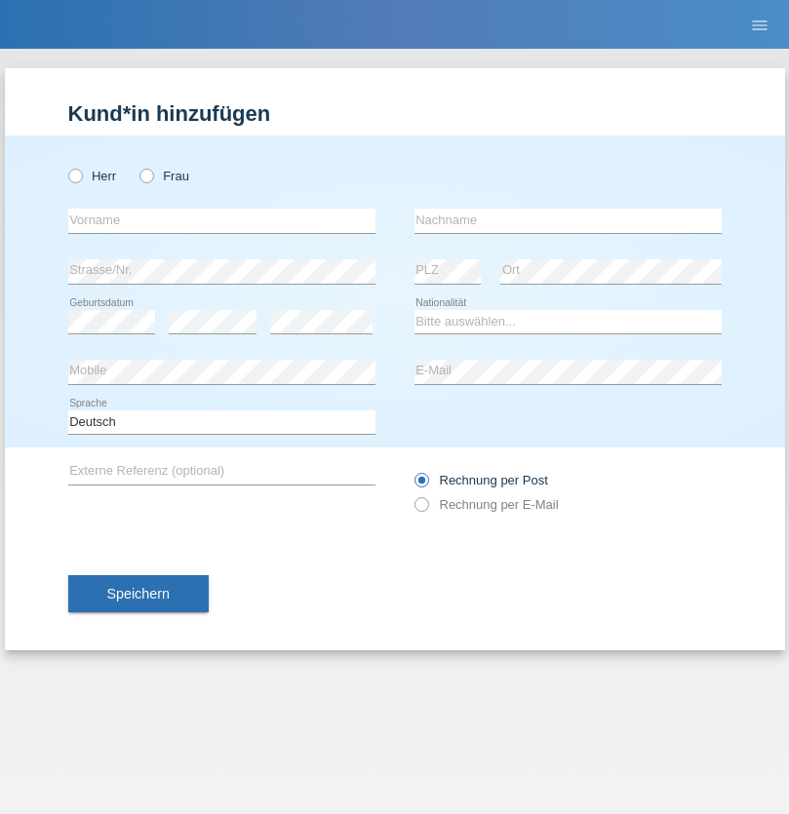
radio input "true"
click at [221, 220] on input "text" at bounding box center [221, 221] width 307 height 24
type input "Monika"
click at [567, 220] on input "text" at bounding box center [567, 221] width 307 height 24
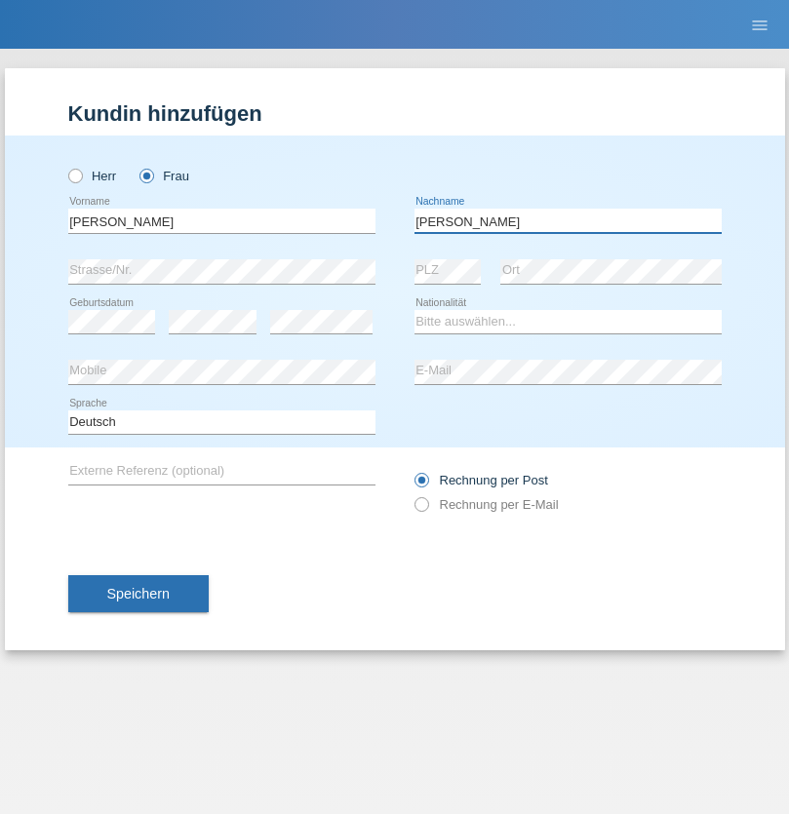
type input "Keller"
select select "CH"
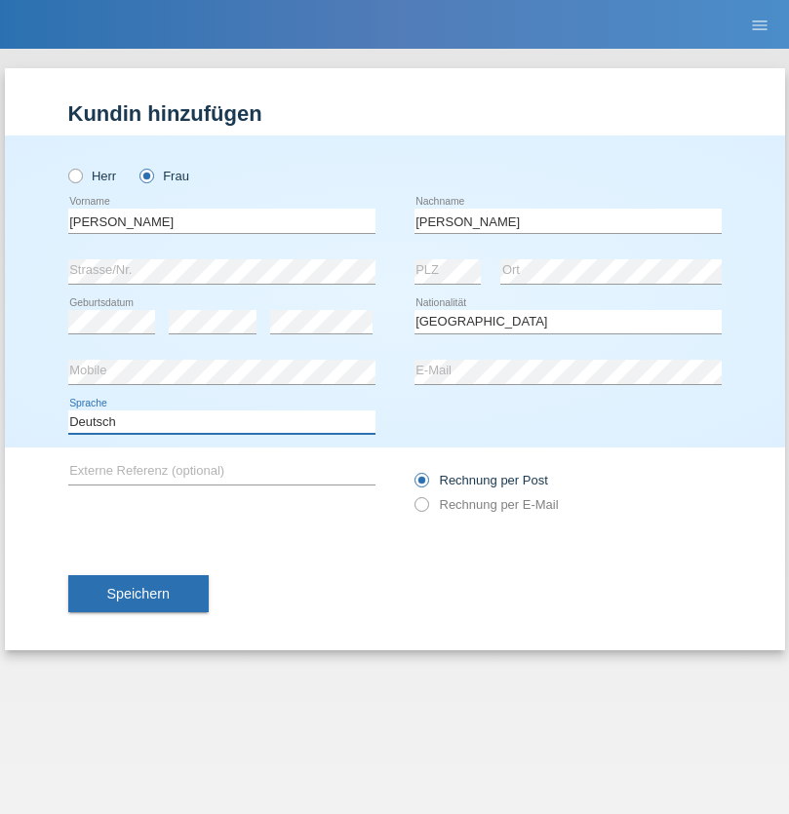
select select "en"
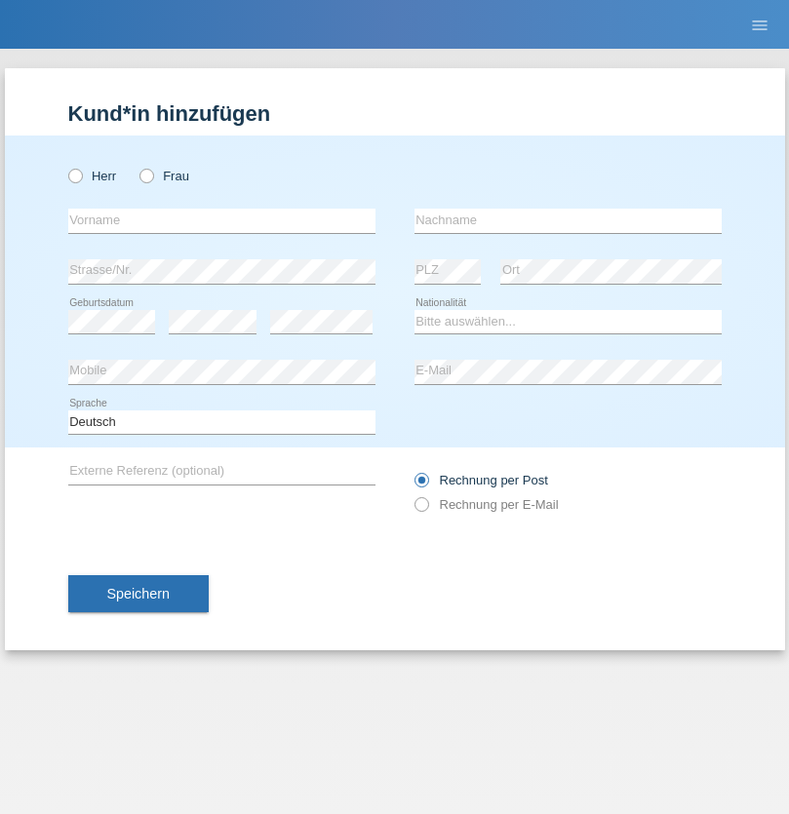
radio input "true"
click at [221, 220] on input "text" at bounding box center [221, 221] width 307 height 24
type input "Tymur"
click at [567, 220] on input "text" at bounding box center [567, 221] width 307 height 24
type input "[PERSON_NAME]"
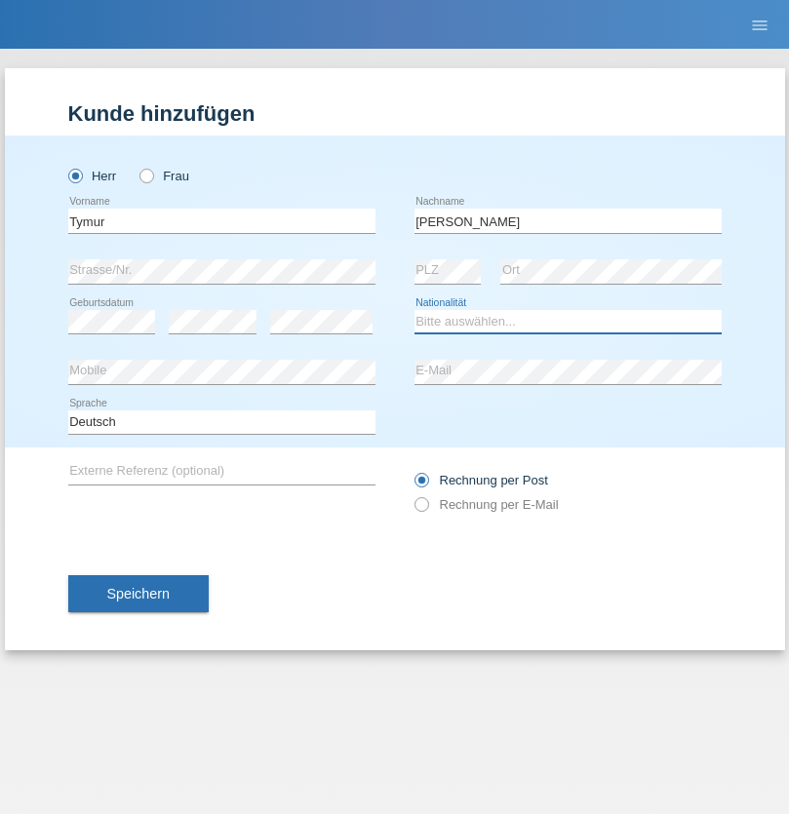
select select "UA"
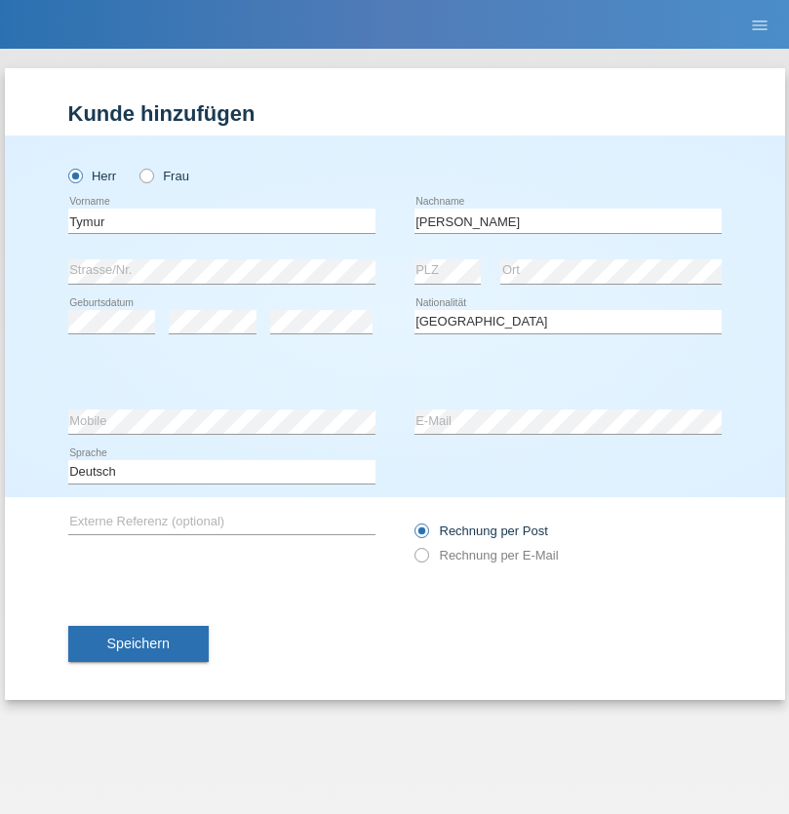
select select "C"
select select "20"
select select "08"
select select "2021"
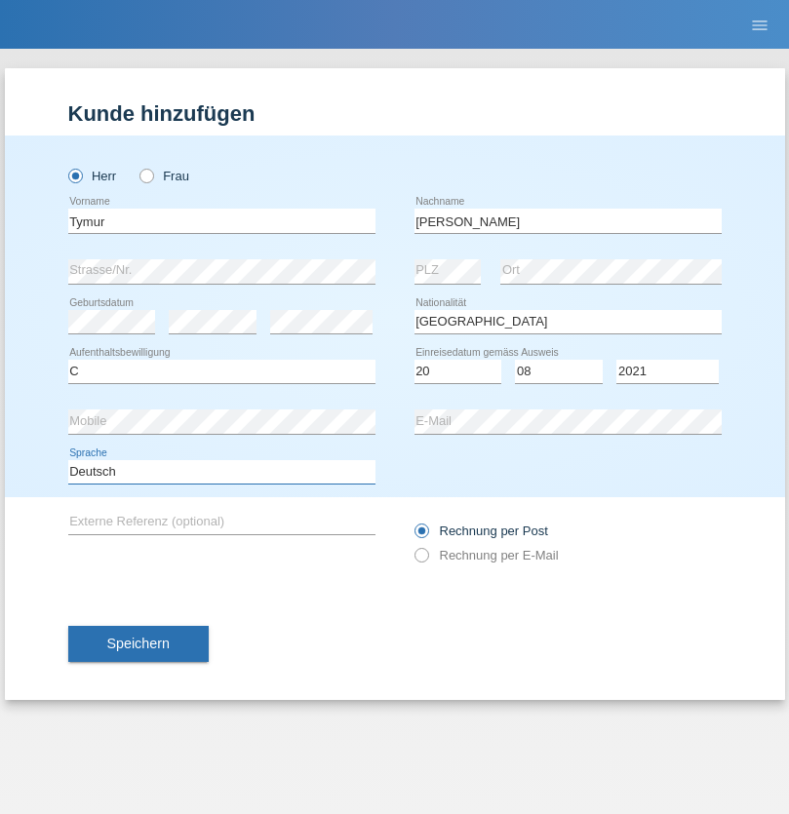
select select "en"
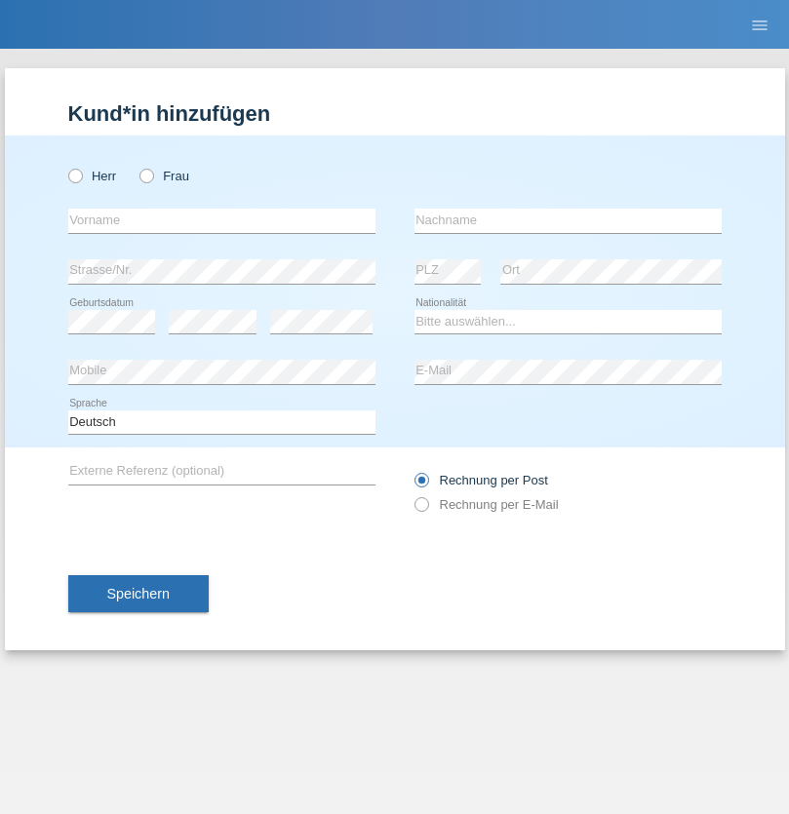
radio input "true"
click at [221, 220] on input "text" at bounding box center [221, 221] width 307 height 24
type input "Tymur"
click at [567, 220] on input "text" at bounding box center [567, 221] width 307 height 24
type input "Hunderchuj"
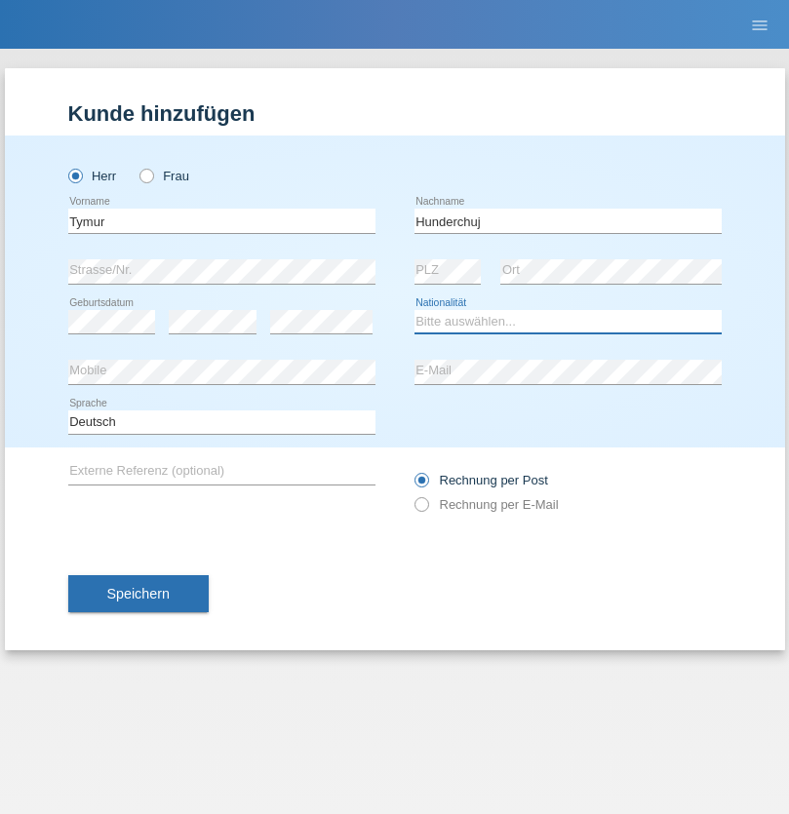
select select "UA"
select select "C"
select select "20"
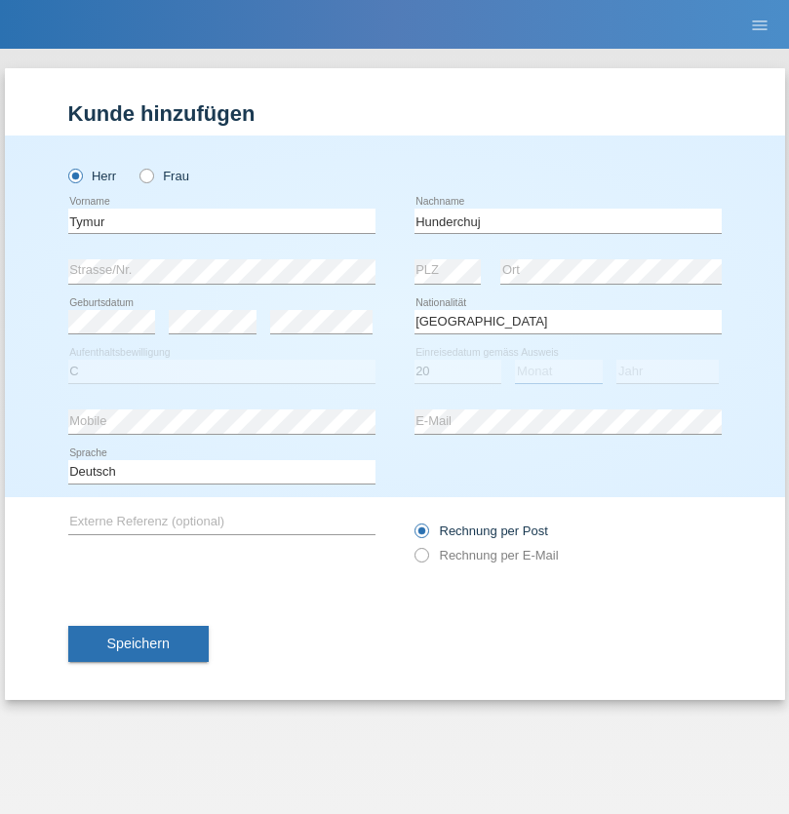
select select "08"
select select "2021"
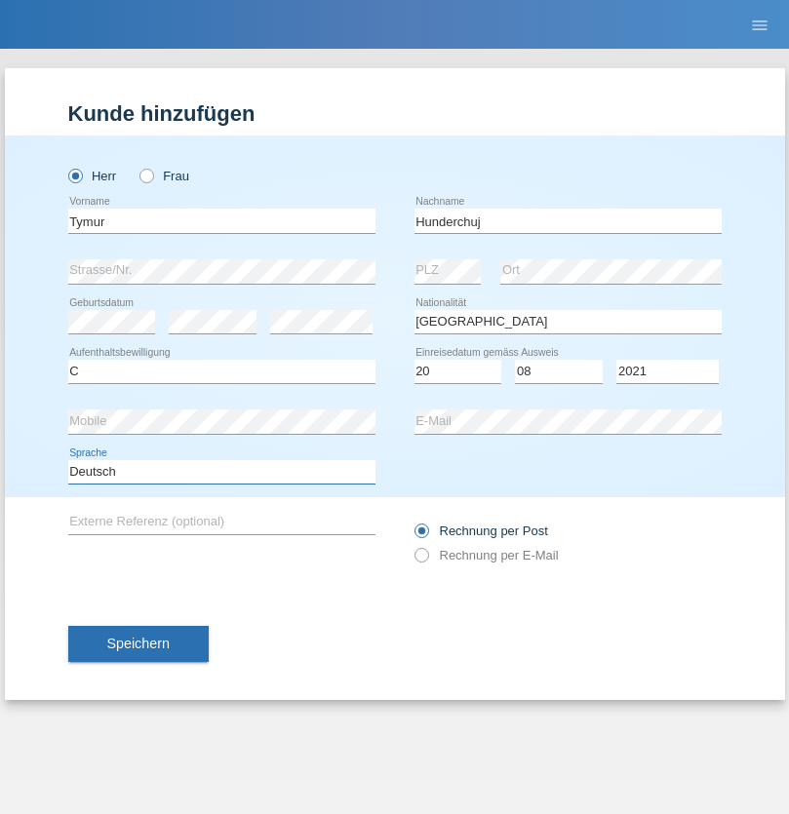
select select "en"
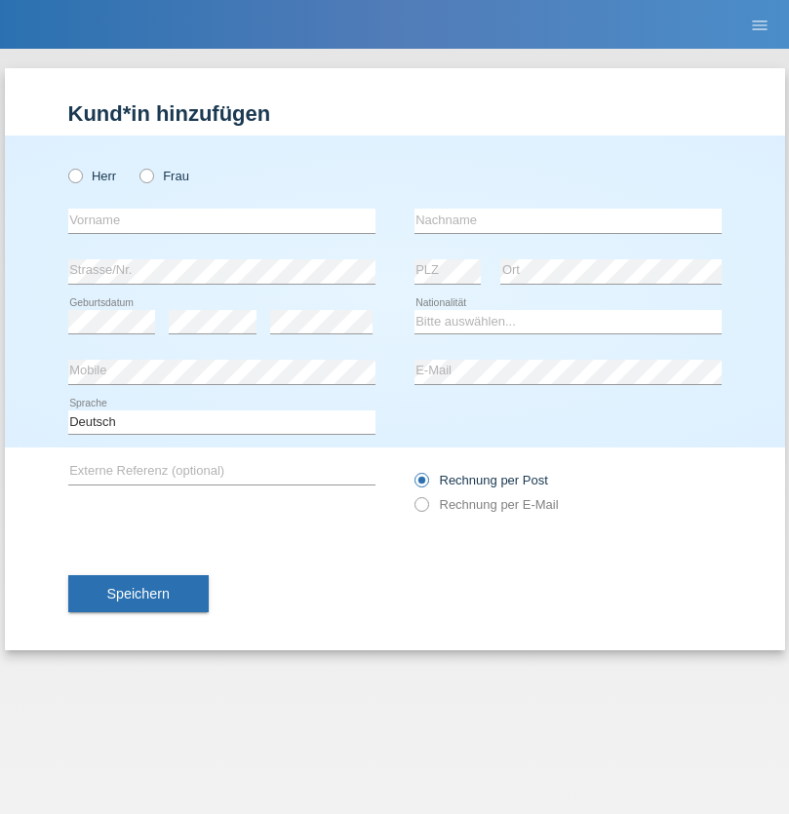
radio input "true"
click at [221, 220] on input "text" at bounding box center [221, 221] width 307 height 24
type input "[PERSON_NAME]"
click at [567, 220] on input "text" at bounding box center [567, 221] width 307 height 24
type input "Tropp"
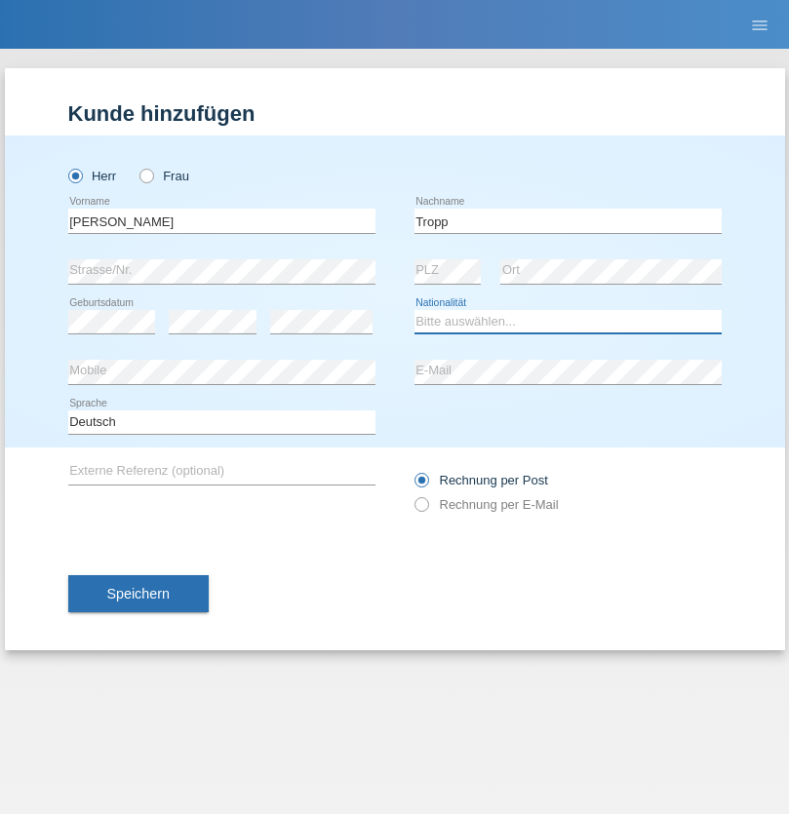
select select "SK"
select select "C"
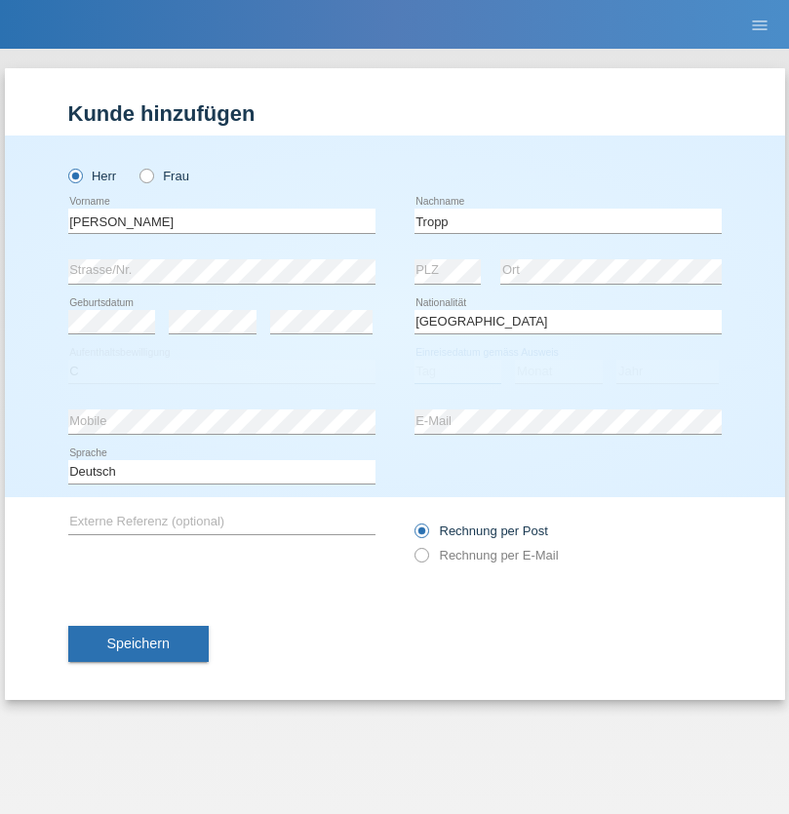
select select "11"
select select "08"
select select "2021"
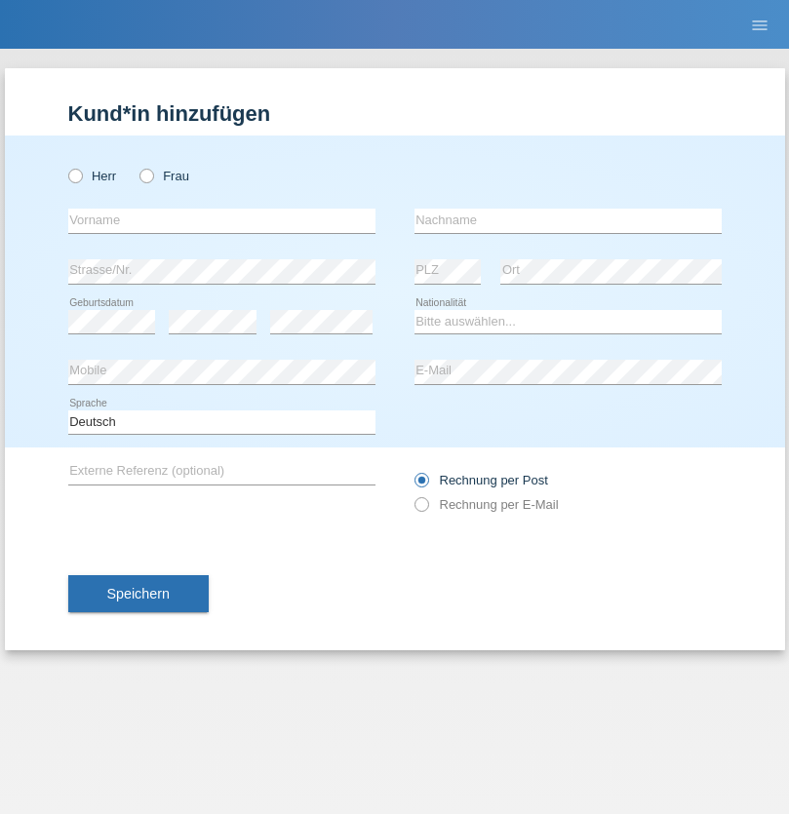
radio input "true"
click at [221, 220] on input "text" at bounding box center [221, 221] width 307 height 24
type input "[PERSON_NAME]"
click at [567, 220] on input "text" at bounding box center [567, 221] width 307 height 24
type input "Ringle"
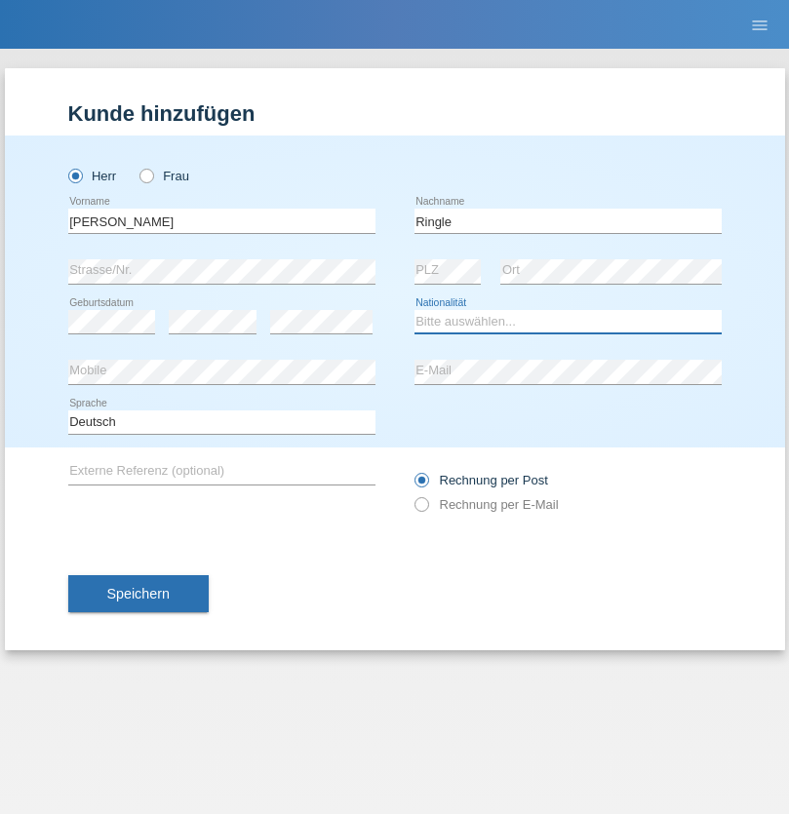
select select "DE"
select select "C"
select select "06"
select select "01"
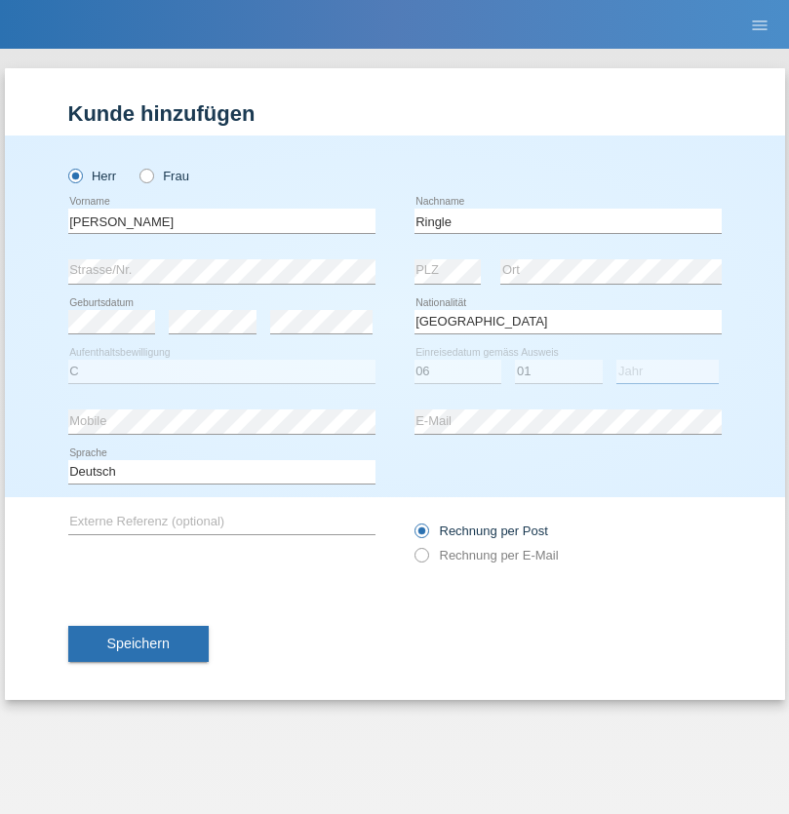
select select "2021"
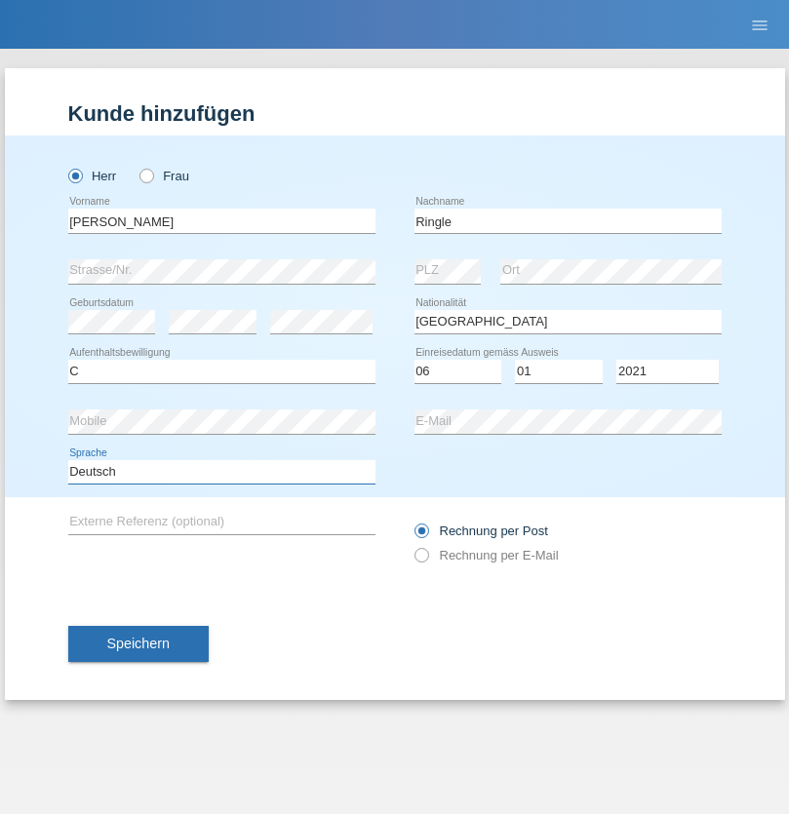
select select "en"
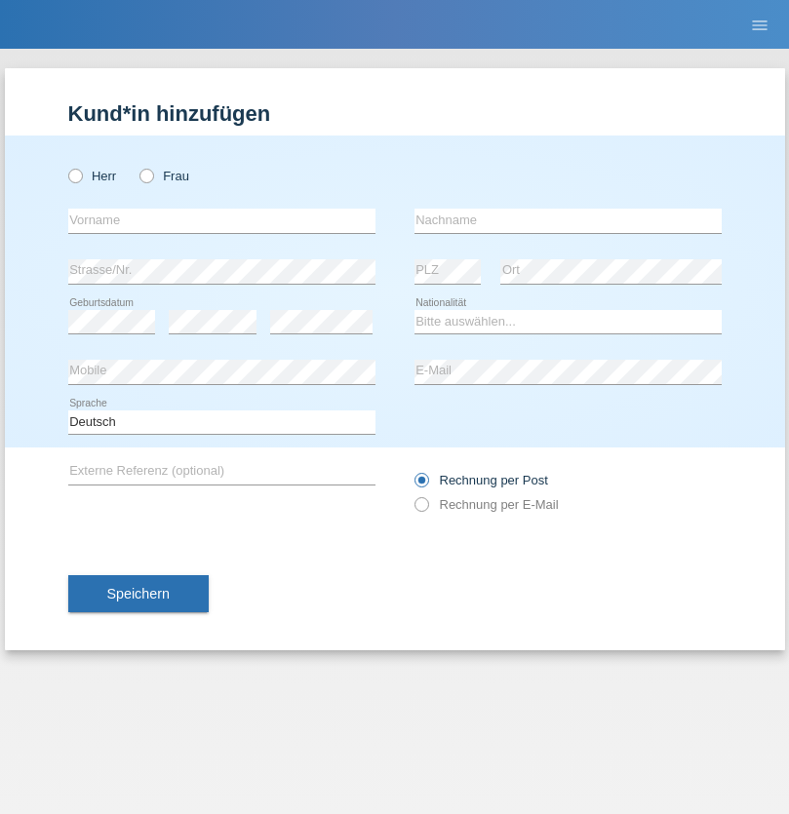
radio input "true"
click at [221, 220] on input "text" at bounding box center [221, 221] width 307 height 24
type input "Junior"
click at [567, 220] on input "text" at bounding box center [567, 221] width 307 height 24
type input "[PERSON_NAME]"
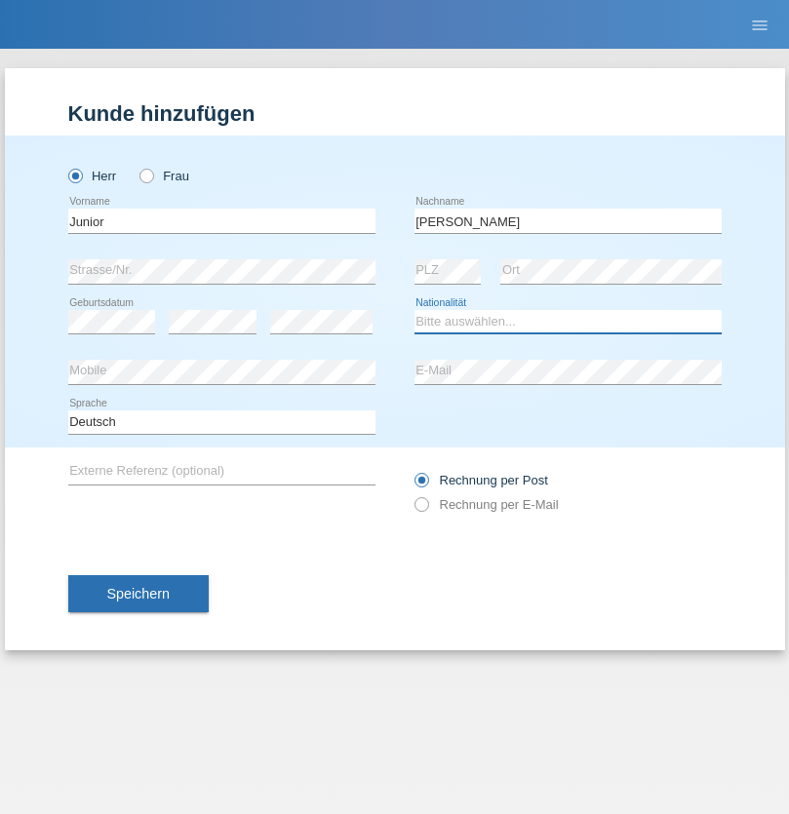
select select "CH"
radio input "true"
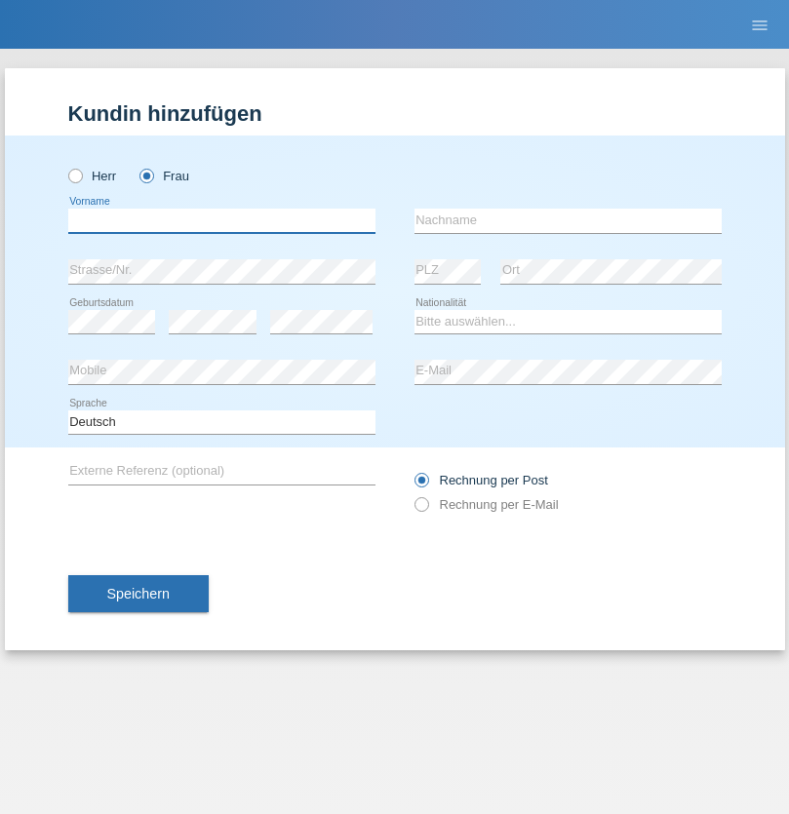
click at [221, 220] on input "text" at bounding box center [221, 221] width 307 height 24
type input "[PERSON_NAME]"
click at [567, 220] on input "text" at bounding box center [567, 221] width 307 height 24
type input "Knusel Campillo"
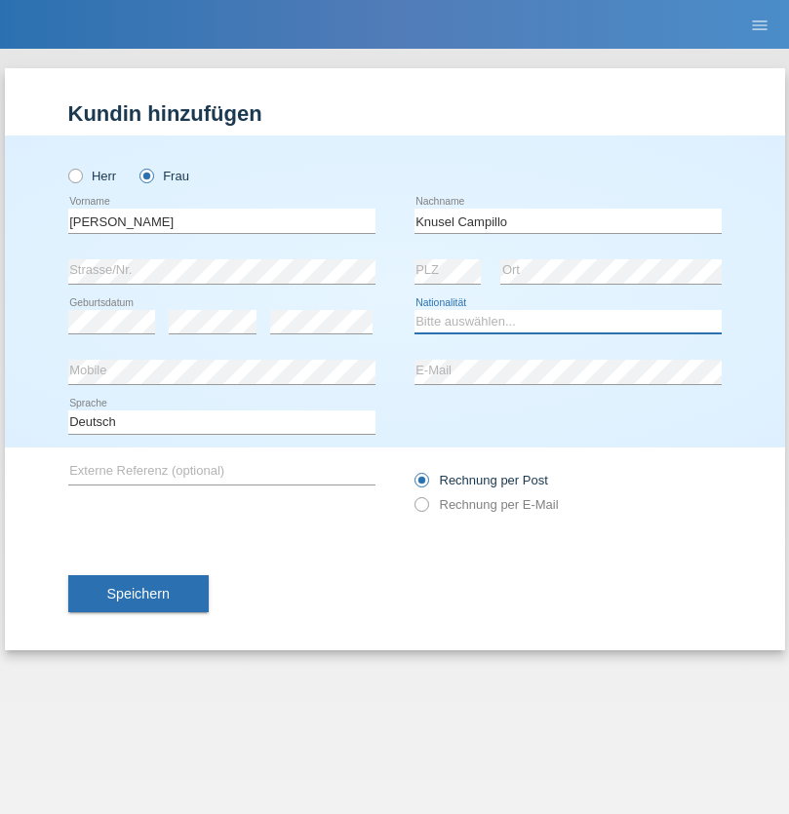
select select "CH"
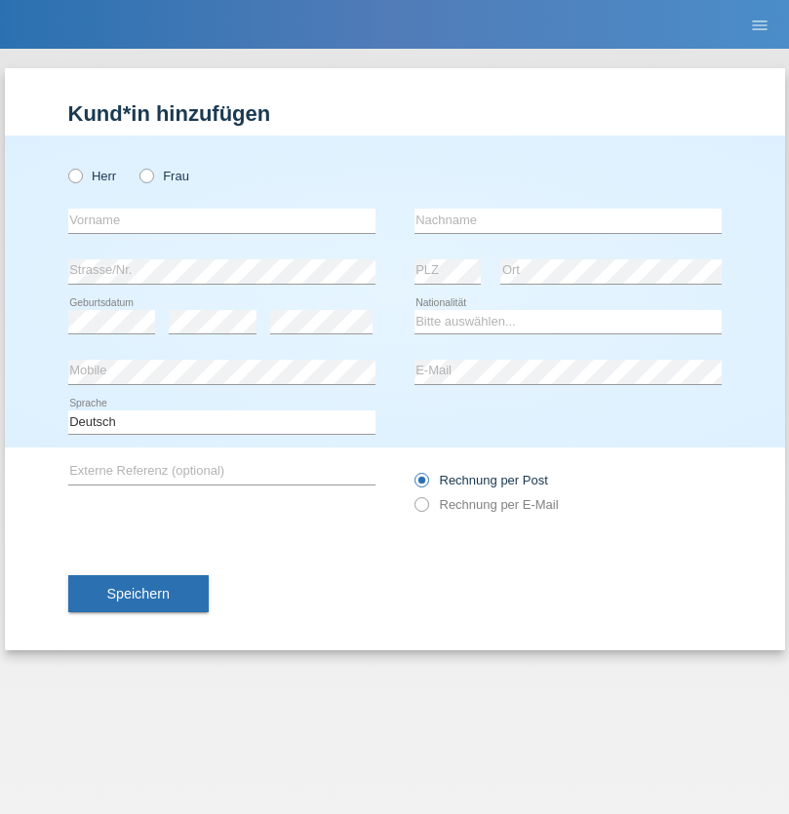
radio input "true"
click at [221, 220] on input "text" at bounding box center [221, 221] width 307 height 24
type input "Beqiri"
click at [567, 220] on input "text" at bounding box center [567, 221] width 307 height 24
type input "Shpresa"
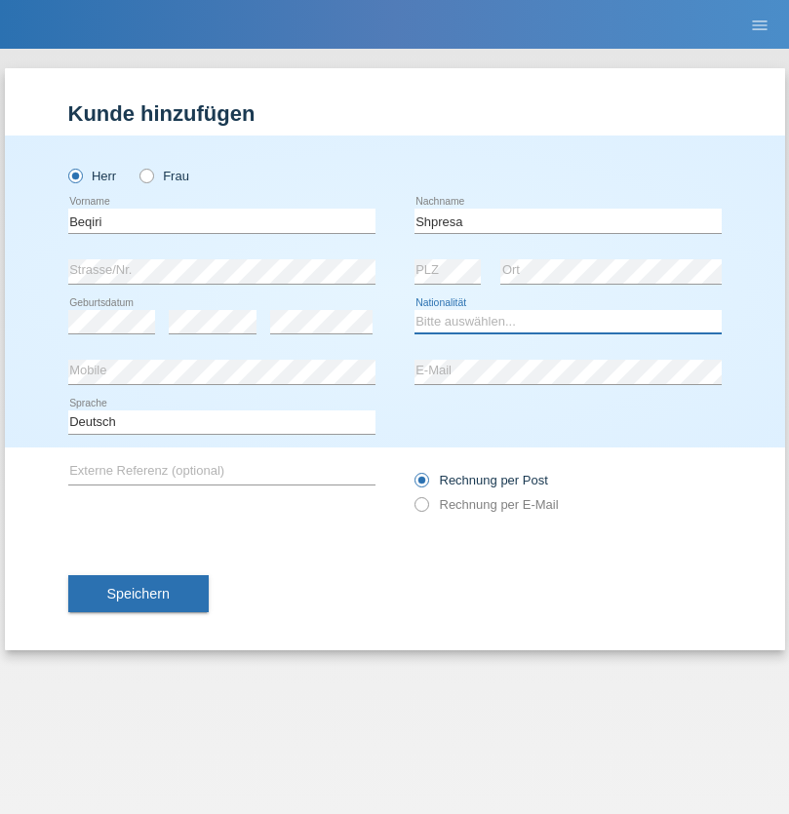
select select "XK"
select select "C"
select select "08"
select select "02"
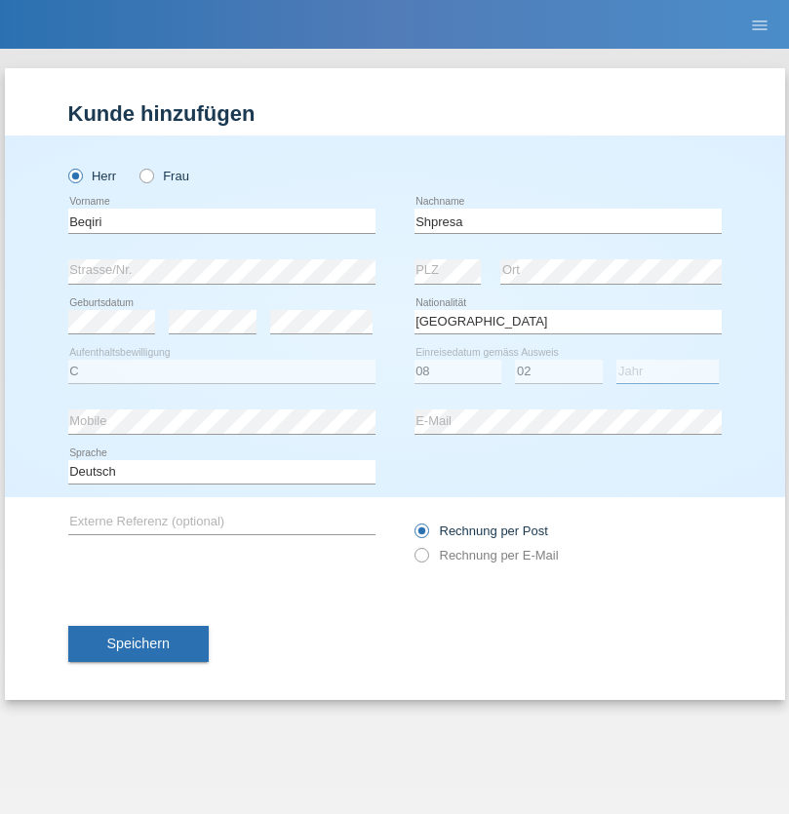
select select "1979"
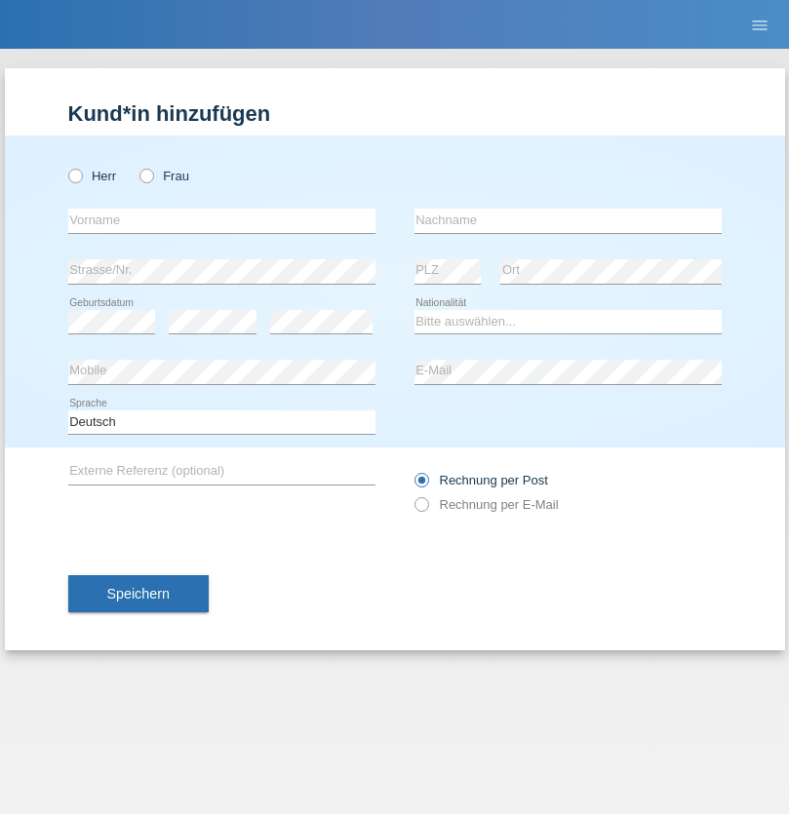
radio input "true"
click at [221, 220] on input "text" at bounding box center [221, 221] width 307 height 24
type input "Timo"
click at [567, 220] on input "text" at bounding box center [567, 221] width 307 height 24
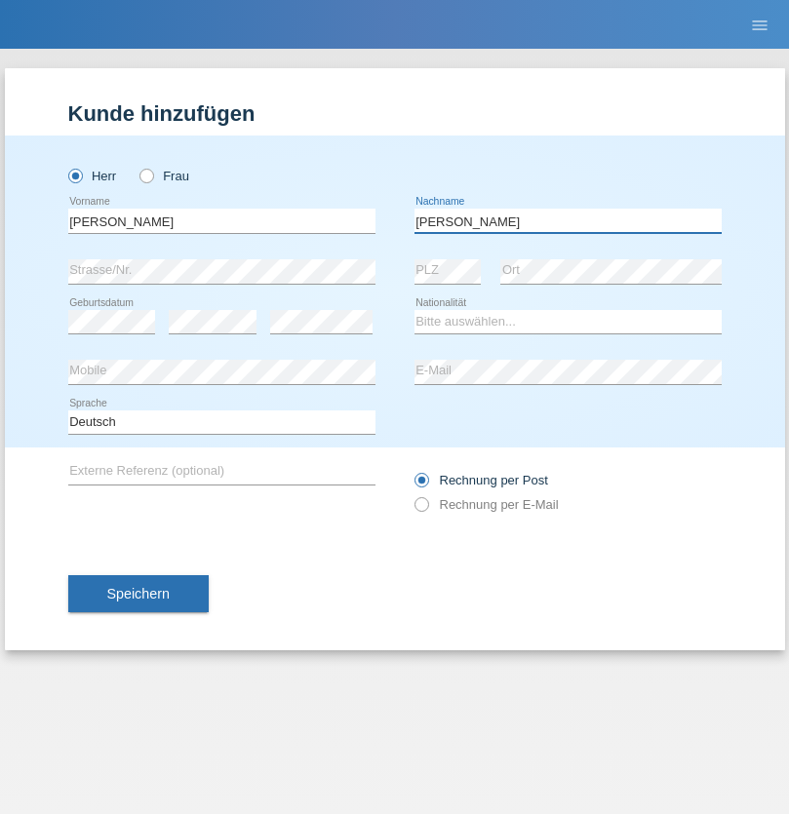
type input "Ledermann"
select select "CH"
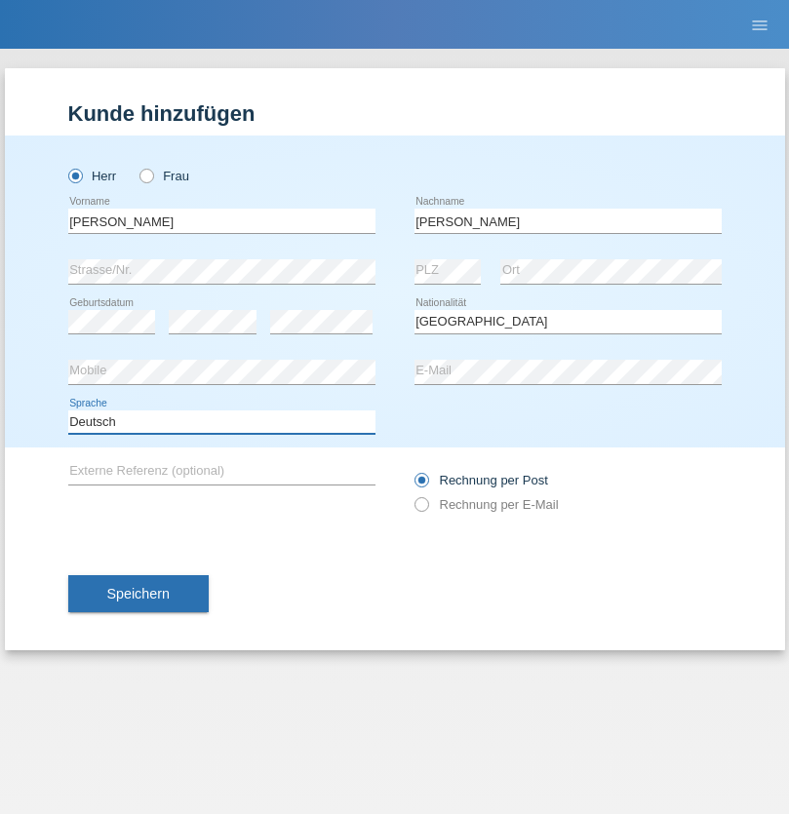
select select "en"
